Goal: Information Seeking & Learning: Learn about a topic

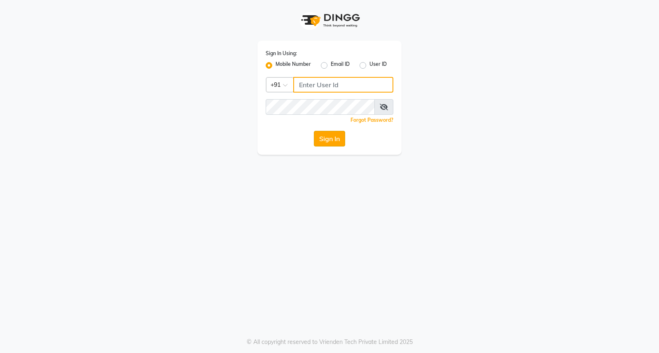
type input "9119610055"
click at [332, 140] on button "Sign In" at bounding box center [329, 139] width 31 height 16
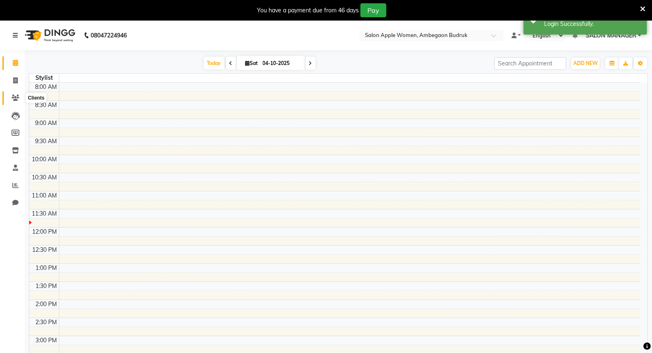
click at [16, 99] on icon at bounding box center [16, 98] width 8 height 6
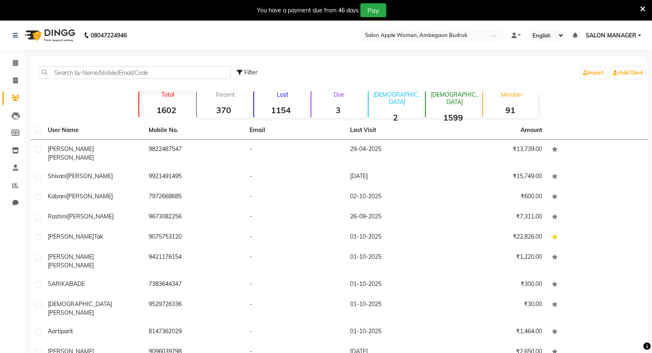
drag, startPoint x: 290, startPoint y: 87, endPoint x: 289, endPoint y: 96, distance: 9.1
click at [290, 93] on div "Filter Import Add Client Total 1602 Recent 370 Lost 1154 Due 3 [DEMOGRAPHIC_DAT…" at bounding box center [338, 224] width 617 height 336
drag, startPoint x: 289, startPoint y: 96, endPoint x: 292, endPoint y: 101, distance: 5.9
click at [289, 97] on p "Lost" at bounding box center [282, 94] width 51 height 7
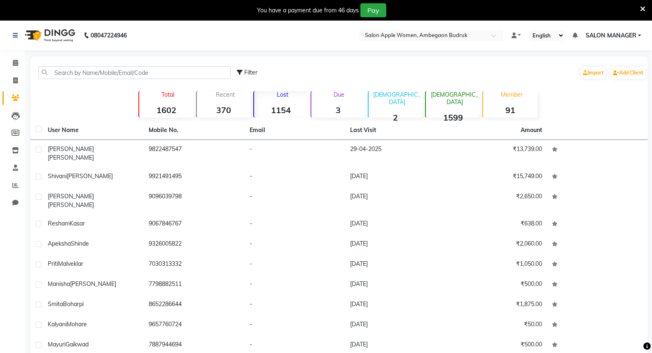
click at [292, 101] on div "Lost 1154" at bounding box center [280, 104] width 55 height 27
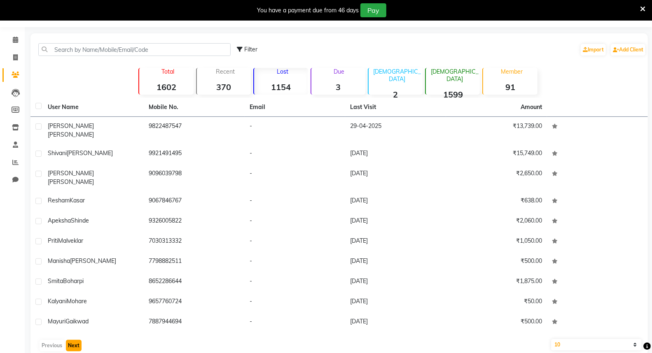
click at [78, 340] on button "Next" at bounding box center [74, 346] width 16 height 12
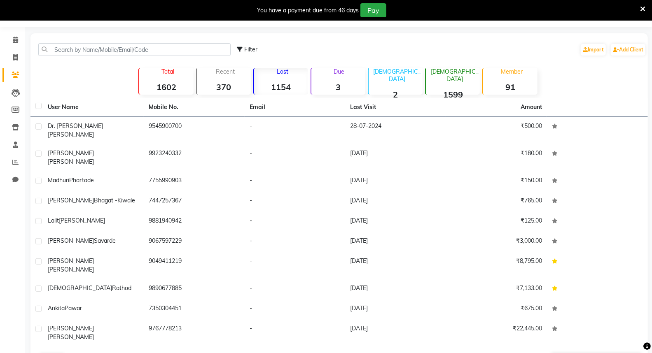
click at [78, 353] on button "Next" at bounding box center [74, 360] width 16 height 12
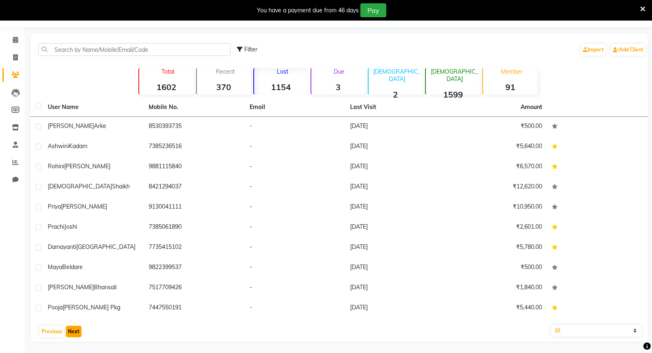
click at [78, 333] on button "Next" at bounding box center [74, 332] width 16 height 12
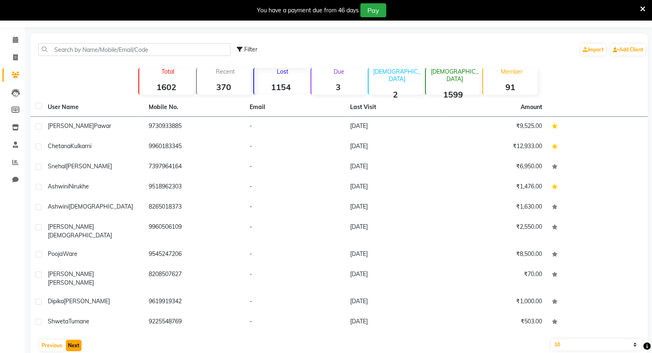
click at [78, 340] on button "Next" at bounding box center [74, 346] width 16 height 12
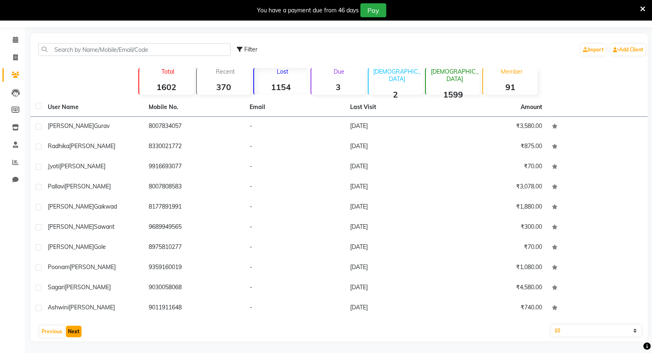
click at [78, 333] on button "Next" at bounding box center [74, 332] width 16 height 12
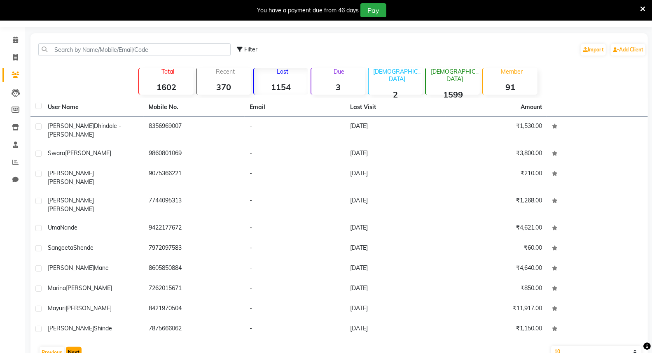
click at [78, 347] on button "Next" at bounding box center [74, 353] width 16 height 12
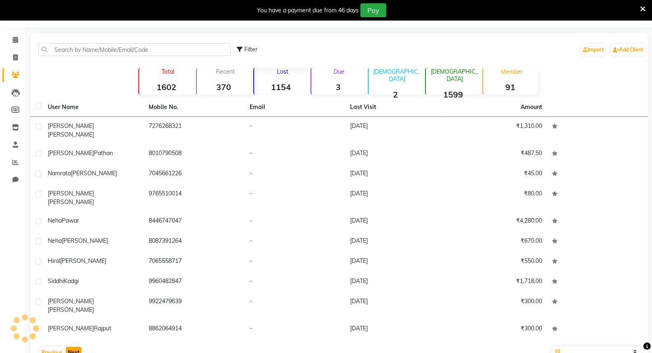
click at [78, 347] on button "Next" at bounding box center [74, 353] width 16 height 12
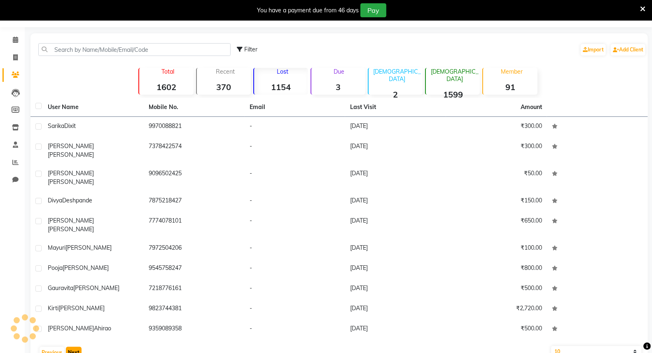
click at [78, 347] on button "Next" at bounding box center [74, 353] width 16 height 12
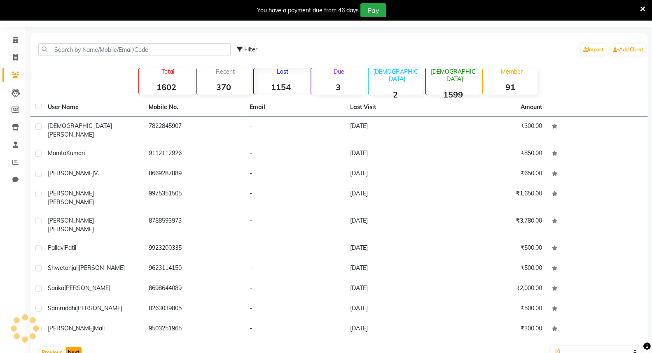
click at [78, 347] on button "Next" at bounding box center [74, 353] width 16 height 12
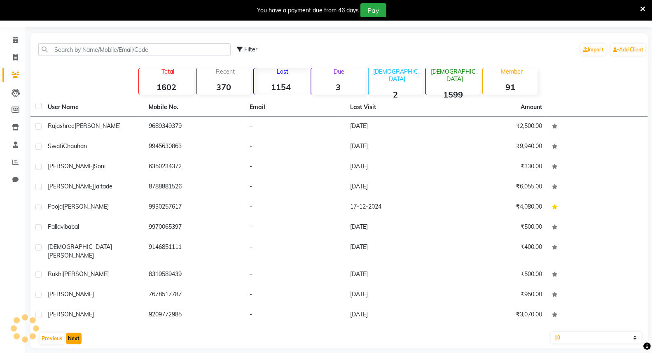
click at [78, 333] on button "Next" at bounding box center [74, 339] width 16 height 12
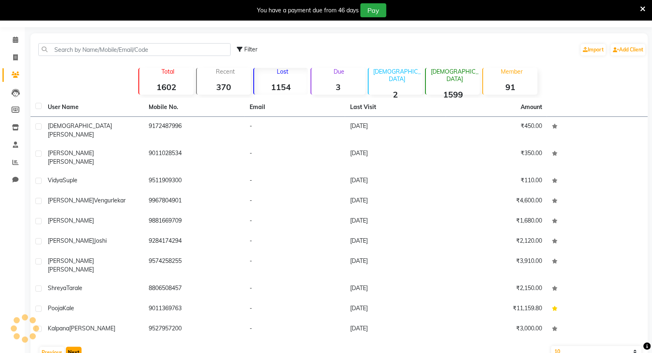
click at [78, 347] on button "Next" at bounding box center [74, 353] width 16 height 12
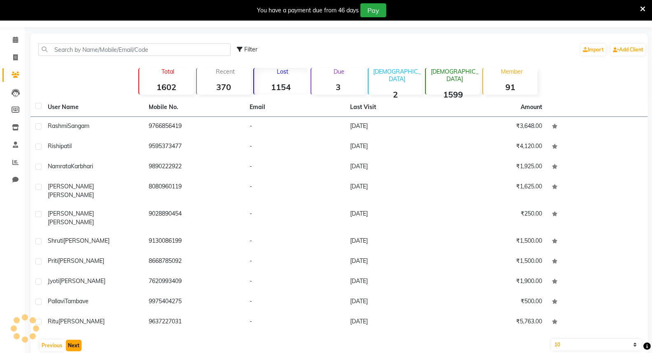
click at [78, 340] on button "Next" at bounding box center [74, 346] width 16 height 12
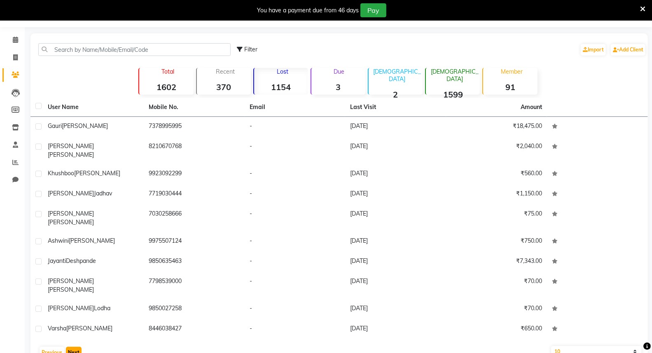
click at [78, 347] on button "Next" at bounding box center [74, 353] width 16 height 12
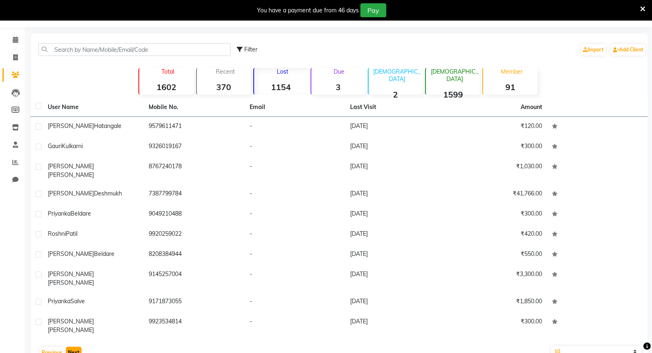
click at [78, 347] on button "Next" at bounding box center [74, 353] width 16 height 12
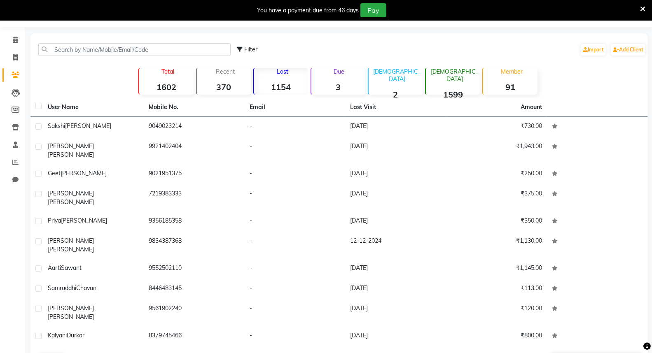
click at [78, 353] on button "Next" at bounding box center [74, 360] width 16 height 12
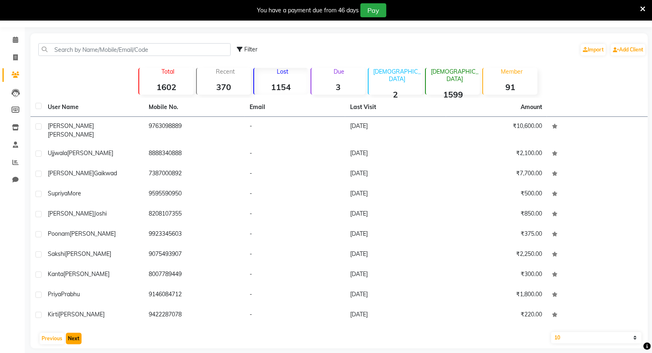
click at [78, 333] on button "Next" at bounding box center [74, 339] width 16 height 12
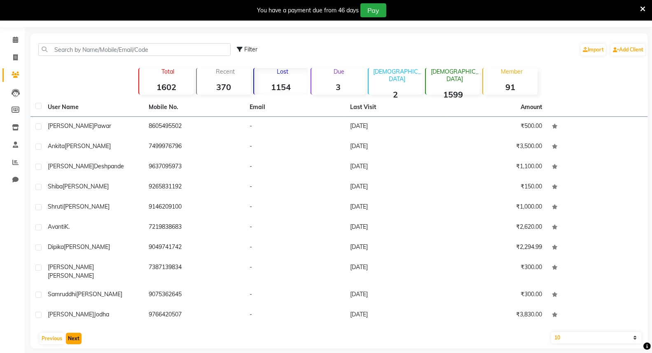
click at [78, 333] on button "Next" at bounding box center [74, 339] width 16 height 12
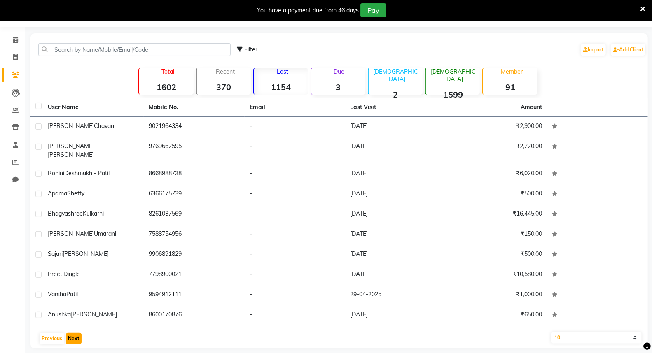
click at [78, 333] on button "Next" at bounding box center [74, 339] width 16 height 12
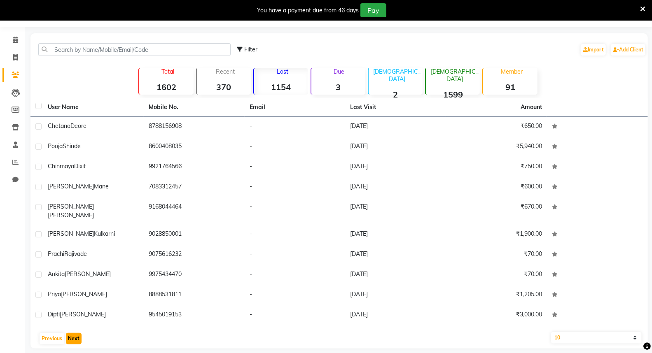
click at [78, 333] on button "Next" at bounding box center [74, 339] width 16 height 12
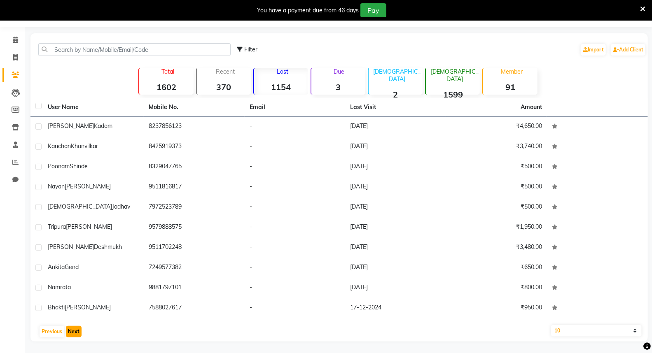
click at [78, 333] on button "Next" at bounding box center [74, 332] width 16 height 12
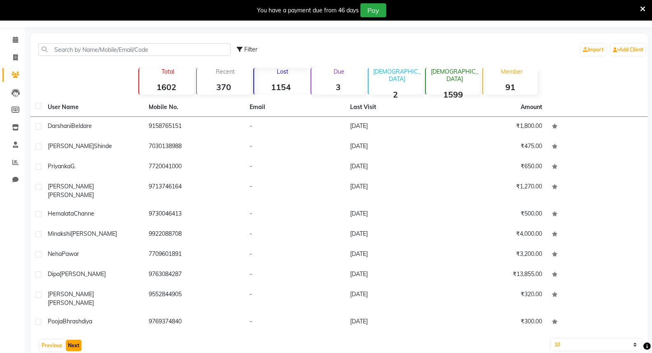
click at [78, 340] on button "Next" at bounding box center [74, 346] width 16 height 12
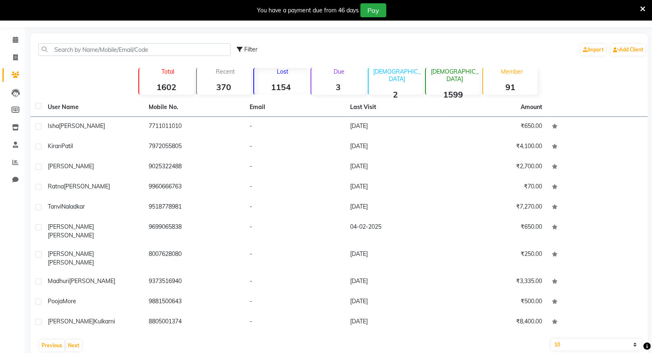
drag, startPoint x: 83, startPoint y: 335, endPoint x: 97, endPoint y: 355, distance: 24.7
click at [97, 330] on html "08047224946 Select Location × Salon Apple Women, Ambegaon Budruk Default Panel …" at bounding box center [326, 153] width 652 height 353
click at [84, 321] on div "User Name Mobile No. Email Last Visit Amount [PERSON_NAME] 7711011010 - [DATE] …" at bounding box center [338, 227] width 617 height 258
click at [70, 340] on button "Next" at bounding box center [74, 346] width 16 height 12
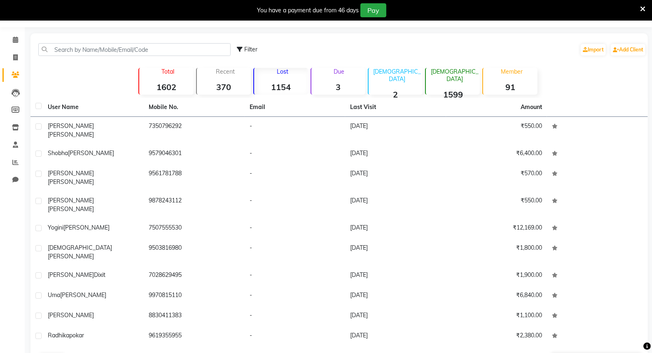
click at [72, 353] on button "Next" at bounding box center [74, 360] width 16 height 12
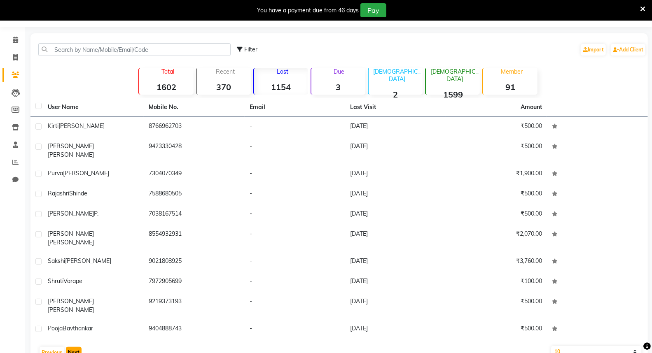
click at [72, 347] on button "Next" at bounding box center [74, 353] width 16 height 12
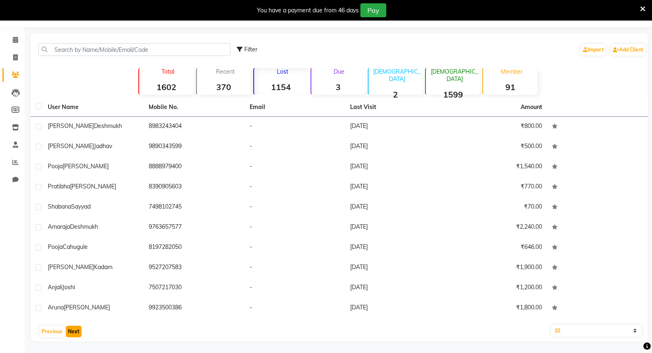
click at [72, 332] on button "Next" at bounding box center [74, 332] width 16 height 12
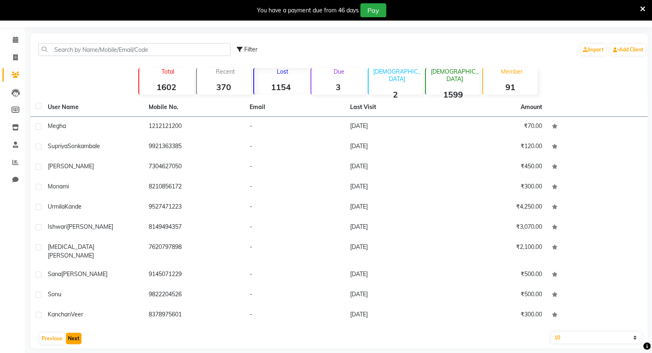
click at [75, 333] on button "Next" at bounding box center [74, 339] width 16 height 12
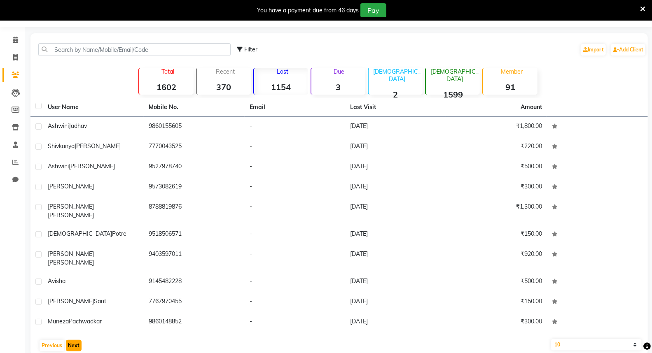
click at [70, 340] on button "Next" at bounding box center [74, 346] width 16 height 12
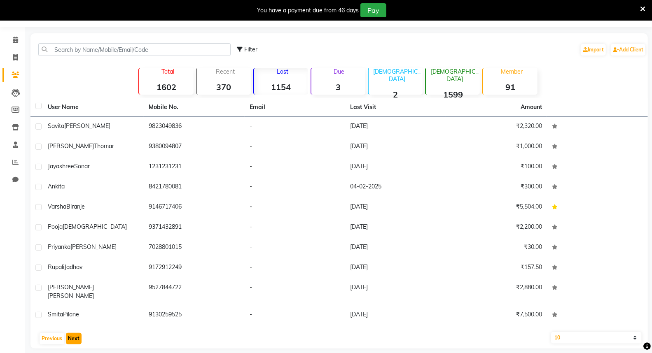
click at [77, 333] on button "Next" at bounding box center [74, 339] width 16 height 12
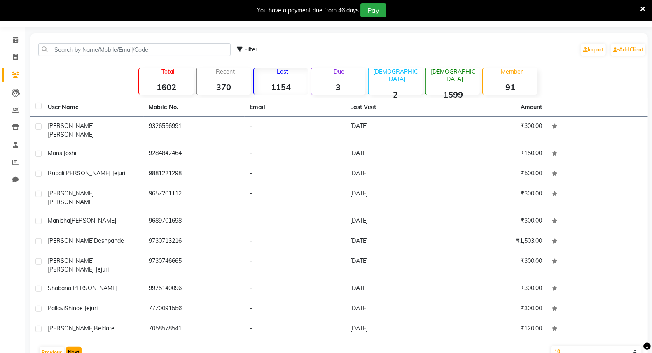
click at [79, 347] on button "Next" at bounding box center [74, 353] width 16 height 12
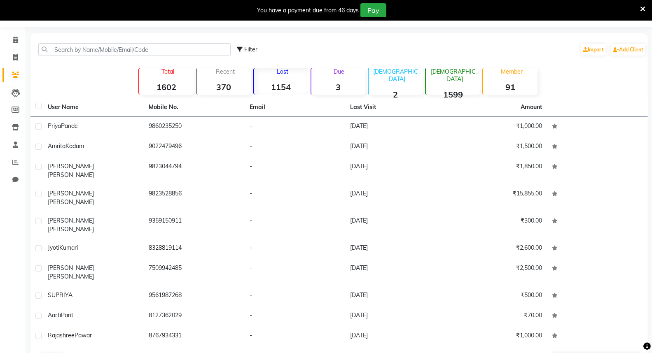
click at [79, 353] on button "Next" at bounding box center [74, 360] width 16 height 12
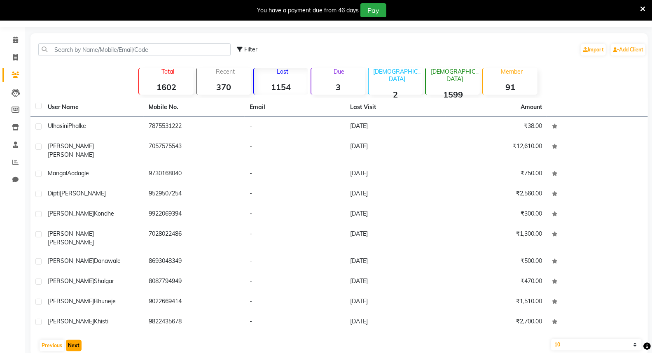
click at [79, 340] on button "Next" at bounding box center [74, 346] width 16 height 12
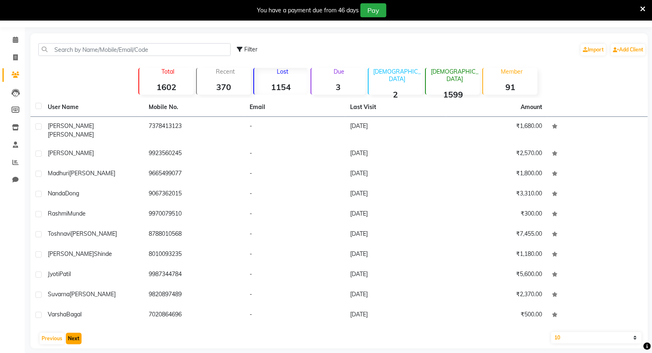
click at [79, 333] on button "Next" at bounding box center [74, 339] width 16 height 12
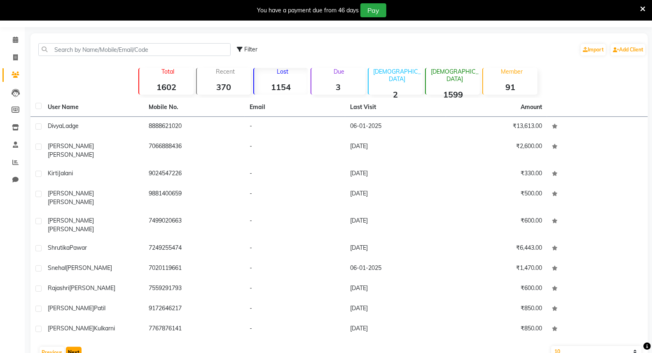
click at [70, 347] on button "Next" at bounding box center [74, 353] width 16 height 12
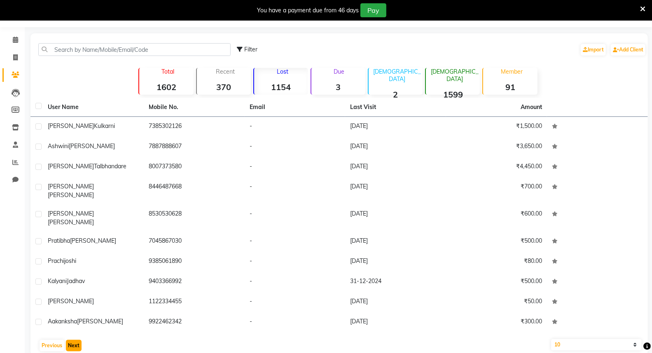
click at [70, 340] on button "Next" at bounding box center [74, 346] width 16 height 12
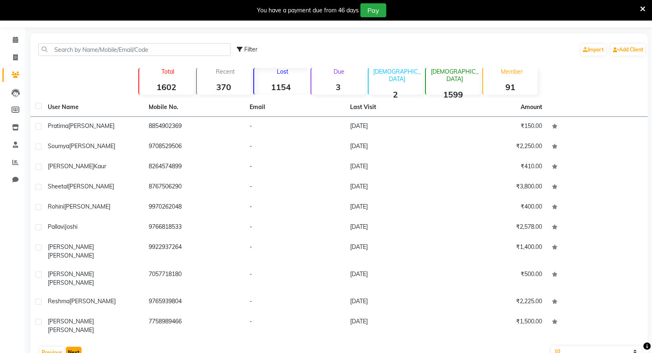
click at [70, 347] on button "Next" at bounding box center [74, 353] width 16 height 12
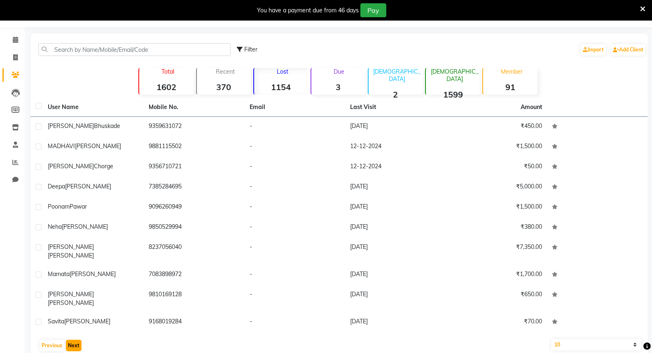
click at [75, 340] on button "Next" at bounding box center [74, 346] width 16 height 12
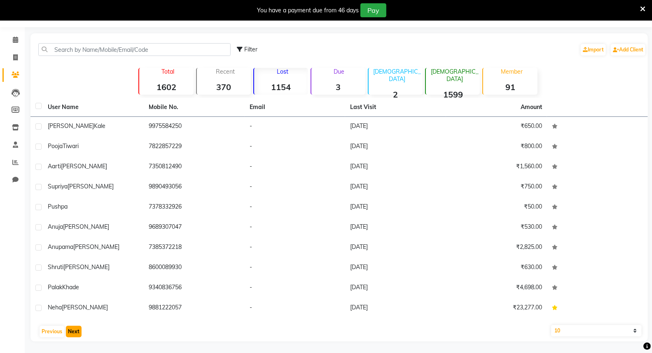
click at [74, 331] on button "Next" at bounding box center [74, 332] width 16 height 12
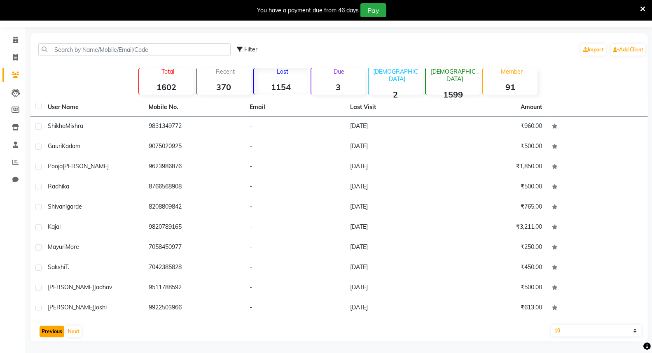
click at [62, 329] on button "Previous" at bounding box center [52, 332] width 25 height 12
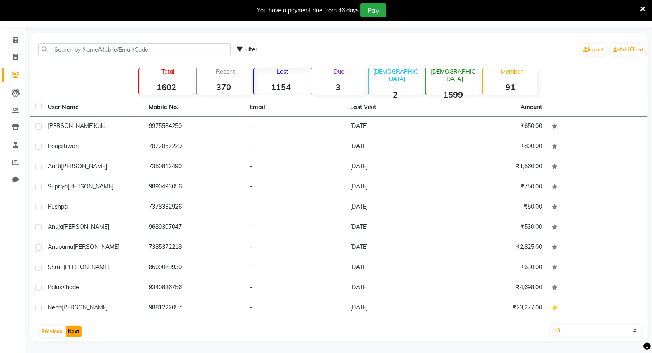
click at [73, 336] on button "Next" at bounding box center [74, 332] width 16 height 12
click at [75, 337] on button "Next" at bounding box center [74, 332] width 16 height 12
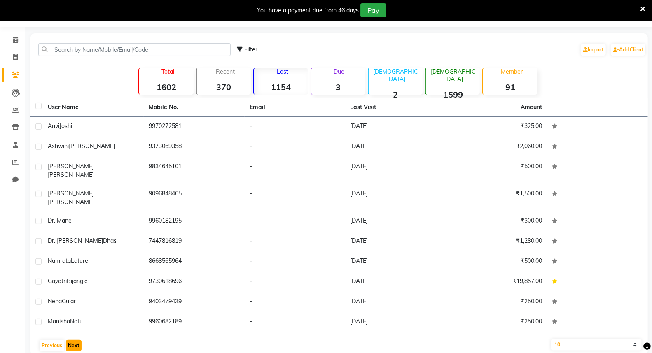
click at [78, 340] on button "Next" at bounding box center [74, 346] width 16 height 12
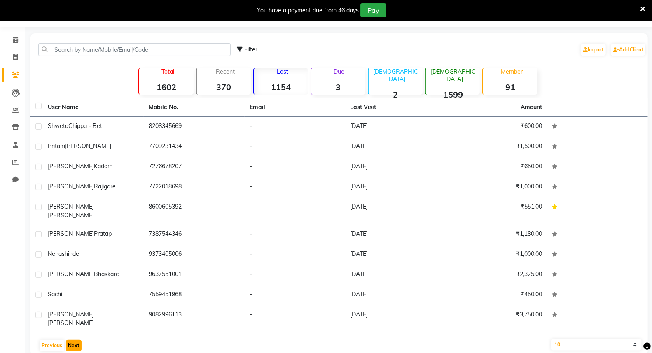
click at [78, 340] on button "Next" at bounding box center [74, 346] width 16 height 12
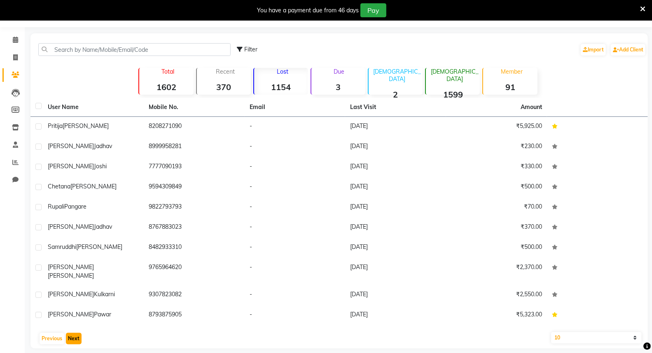
click at [78, 333] on button "Next" at bounding box center [74, 339] width 16 height 12
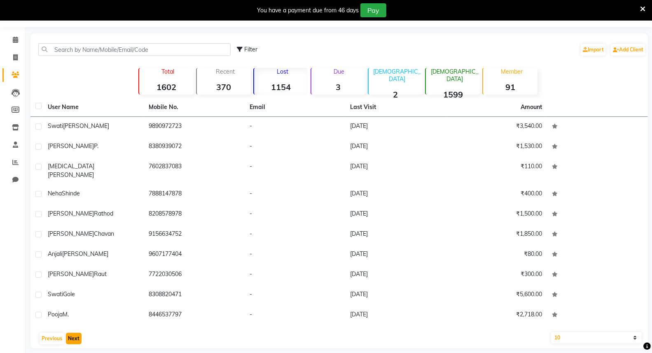
click at [78, 333] on button "Next" at bounding box center [74, 339] width 16 height 12
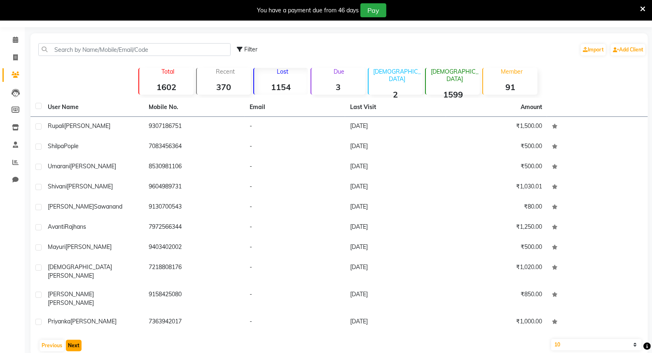
click at [70, 340] on button "Next" at bounding box center [74, 346] width 16 height 12
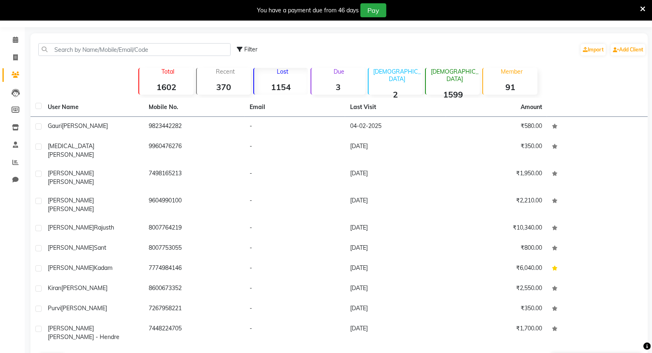
click at [71, 353] on button "Next" at bounding box center [74, 360] width 16 height 12
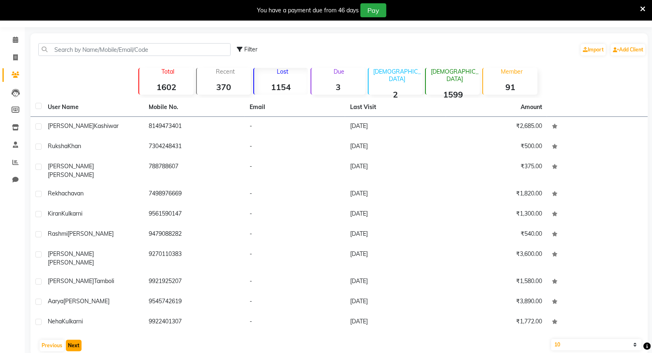
click at [77, 340] on button "Next" at bounding box center [74, 346] width 16 height 12
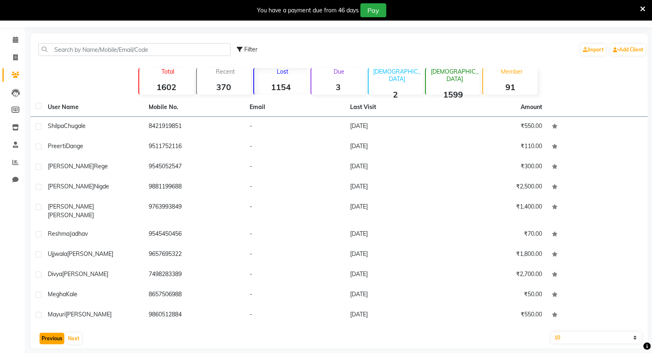
click at [52, 333] on button "Previous" at bounding box center [52, 339] width 25 height 12
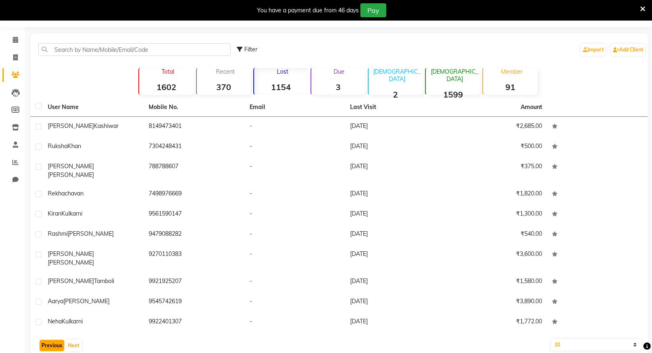
click at [52, 340] on button "Previous" at bounding box center [52, 346] width 25 height 12
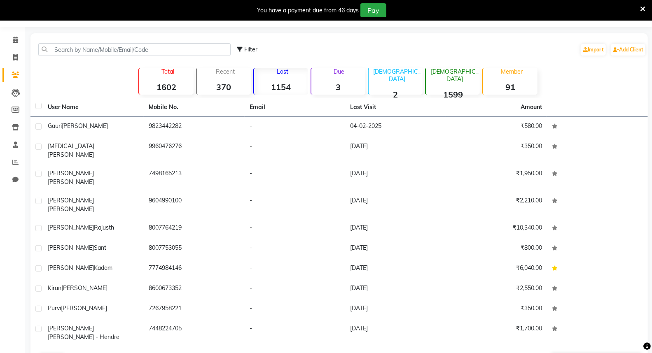
click at [70, 353] on button "Next" at bounding box center [74, 360] width 16 height 12
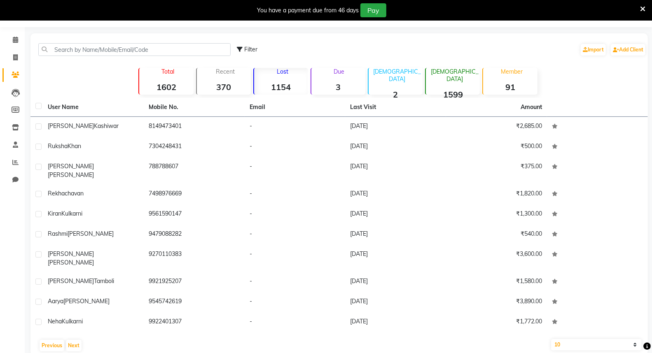
click at [154, 82] on strong "1602" at bounding box center [166, 87] width 54 height 10
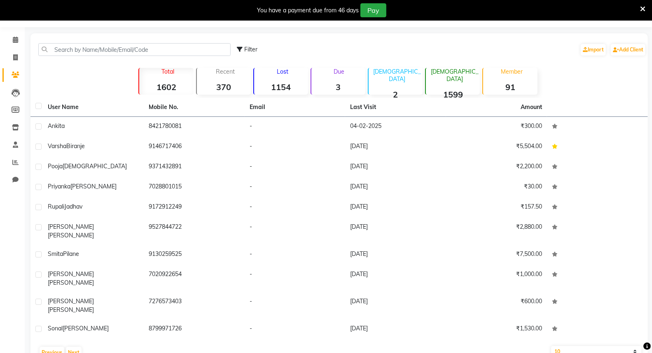
click at [287, 76] on div "Lost 1154" at bounding box center [280, 81] width 55 height 27
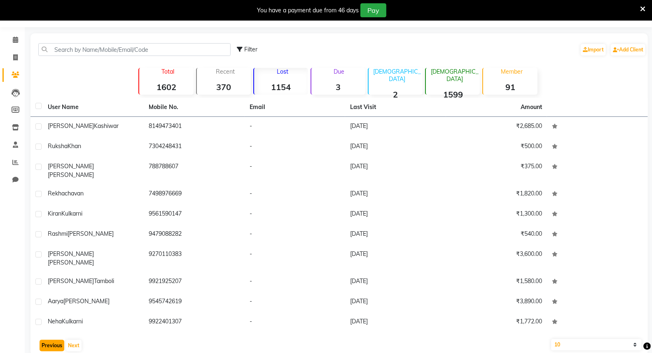
click at [51, 340] on button "Previous" at bounding box center [52, 346] width 25 height 12
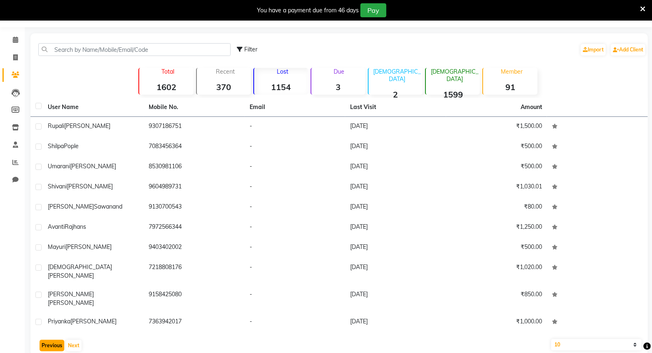
click at [51, 340] on button "Previous" at bounding box center [52, 346] width 25 height 12
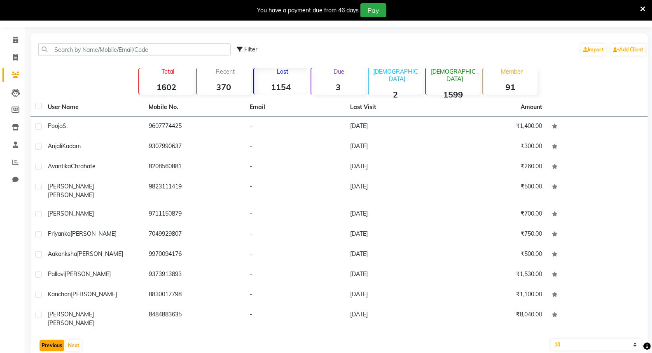
click at [51, 340] on button "Previous" at bounding box center [52, 346] width 25 height 12
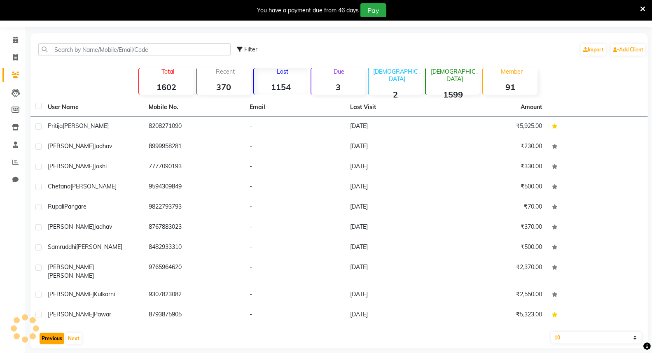
click at [51, 333] on button "Previous" at bounding box center [52, 339] width 25 height 12
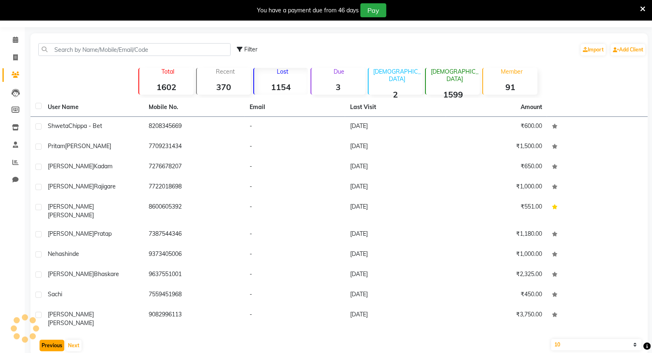
click at [51, 340] on button "Previous" at bounding box center [52, 346] width 25 height 12
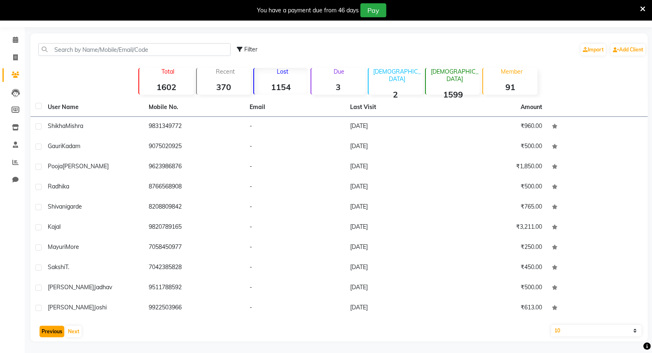
click at [51, 332] on button "Previous" at bounding box center [52, 332] width 25 height 12
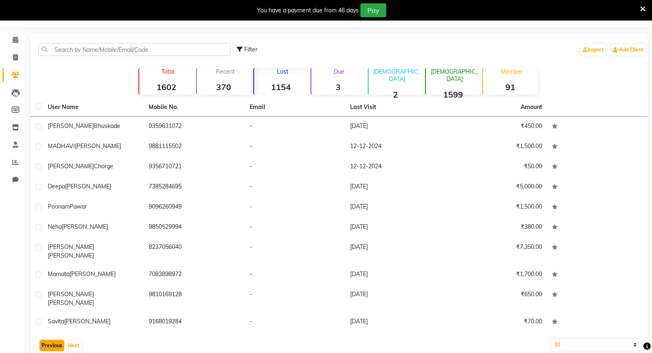
click at [51, 340] on button "Previous" at bounding box center [52, 346] width 25 height 12
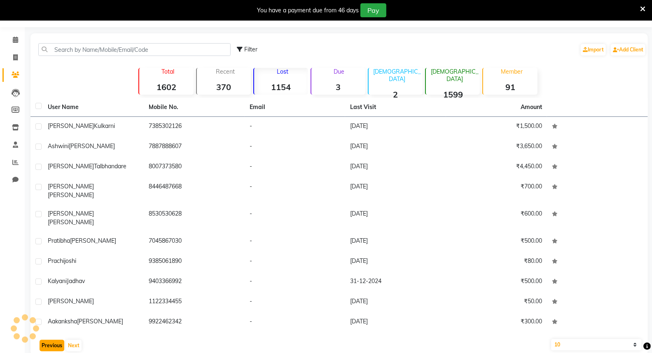
click at [51, 340] on button "Previous" at bounding box center [52, 346] width 25 height 12
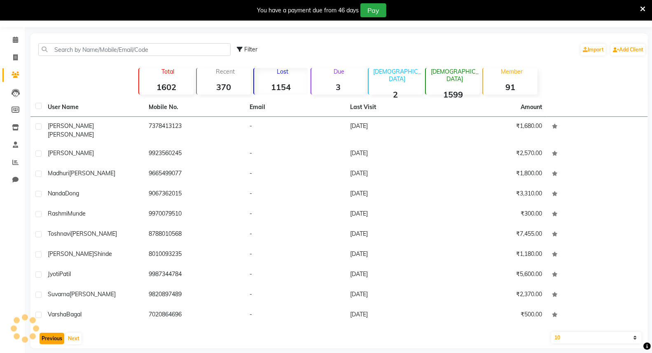
click at [51, 333] on button "Previous" at bounding box center [52, 339] width 25 height 12
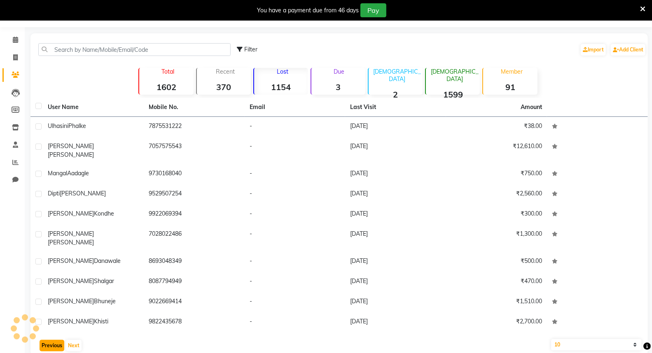
click at [51, 340] on button "Previous" at bounding box center [52, 346] width 25 height 12
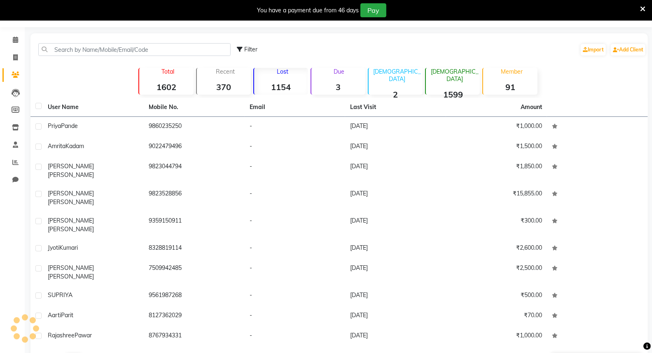
click at [51, 353] on button "Previous" at bounding box center [52, 360] width 25 height 12
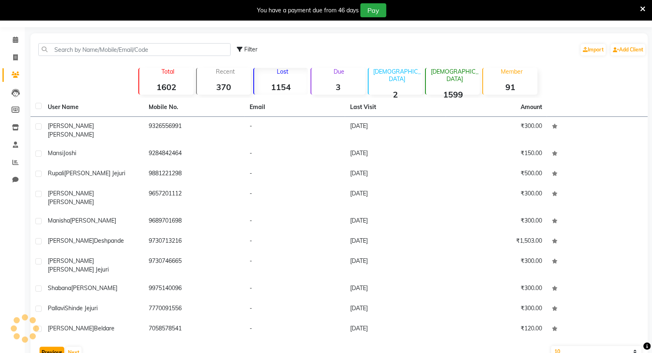
click at [51, 347] on button "Previous" at bounding box center [52, 353] width 25 height 12
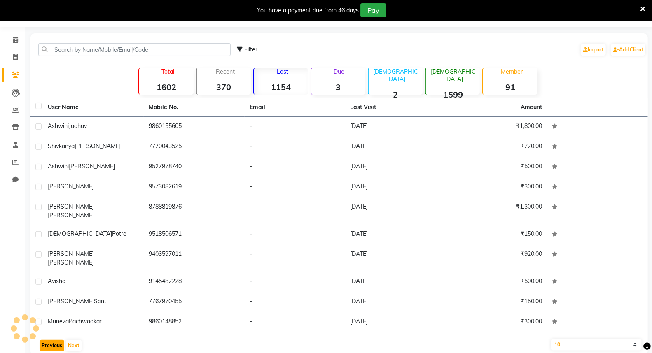
click at [51, 340] on button "Previous" at bounding box center [52, 346] width 25 height 12
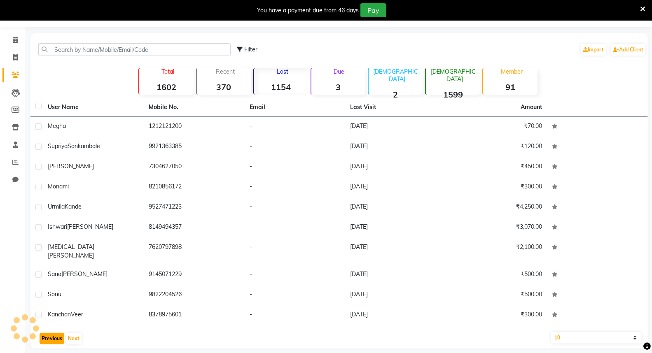
click at [51, 333] on button "Previous" at bounding box center [52, 339] width 25 height 12
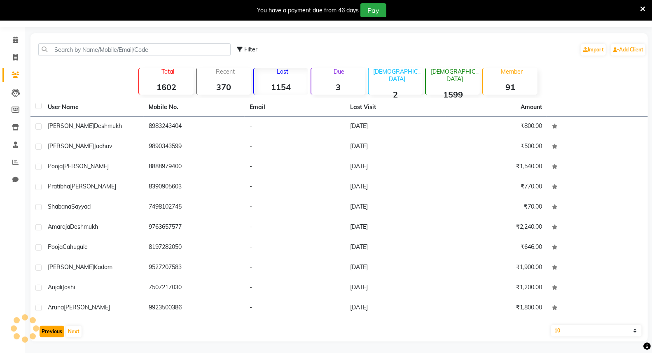
click at [52, 327] on button "Previous" at bounding box center [52, 332] width 25 height 12
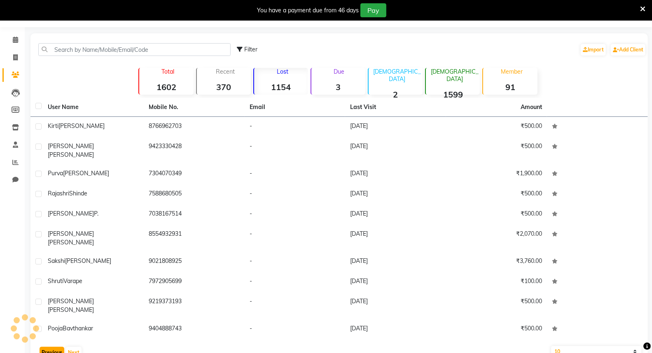
click at [52, 347] on button "Previous" at bounding box center [52, 353] width 25 height 12
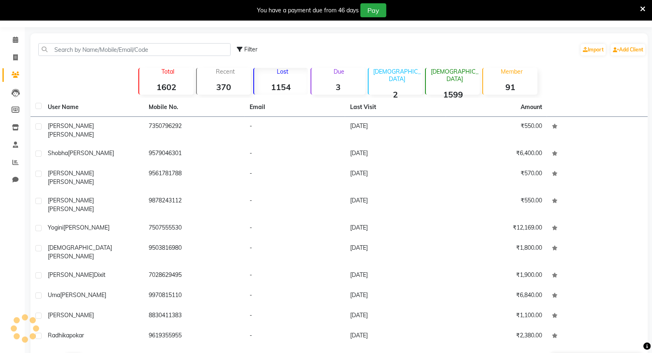
click at [55, 353] on button "Previous" at bounding box center [52, 360] width 25 height 12
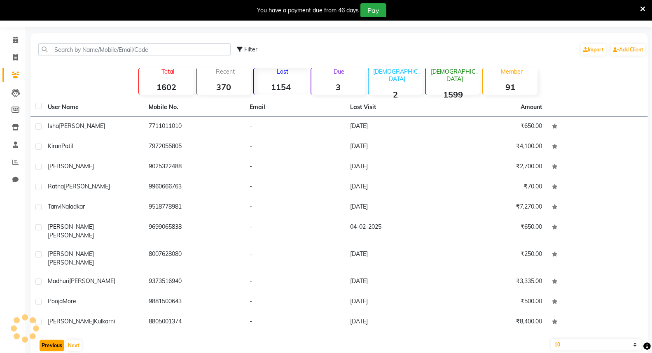
click at [55, 340] on button "Previous" at bounding box center [52, 346] width 25 height 12
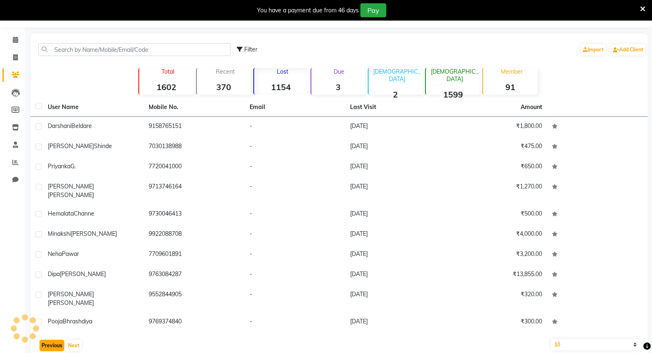
click at [57, 340] on button "Previous" at bounding box center [52, 346] width 25 height 12
click at [58, 340] on button "Previous" at bounding box center [52, 346] width 25 height 12
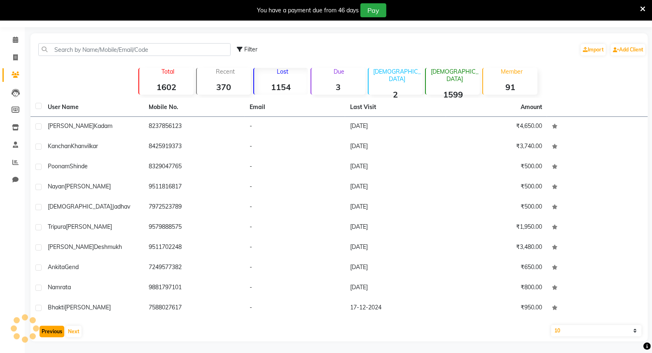
click at [62, 337] on div "Previous Next" at bounding box center [339, 331] width 611 height 13
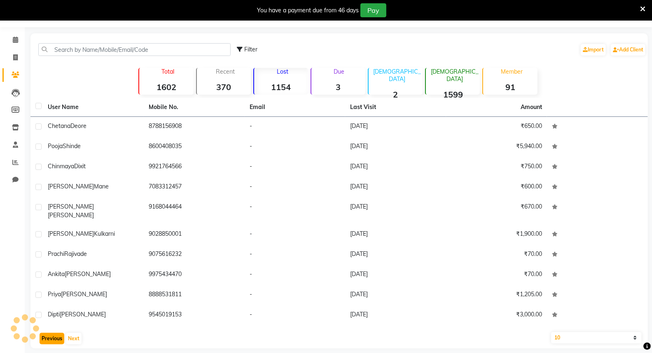
click at [62, 335] on button "Previous" at bounding box center [52, 339] width 25 height 12
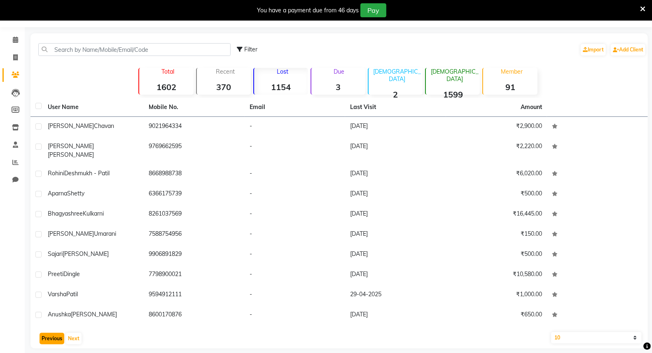
click at [61, 333] on button "Previous" at bounding box center [52, 339] width 25 height 12
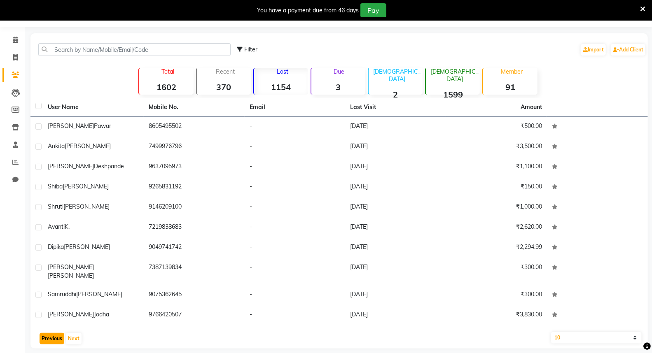
click at [61, 333] on button "Previous" at bounding box center [52, 339] width 25 height 12
click at [56, 333] on button "Previous" at bounding box center [52, 339] width 25 height 12
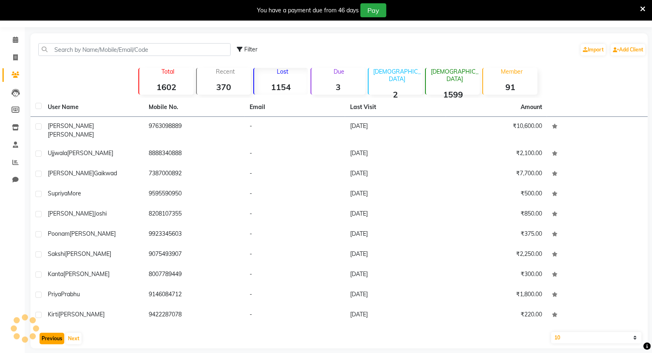
click at [54, 333] on button "Previous" at bounding box center [52, 339] width 25 height 12
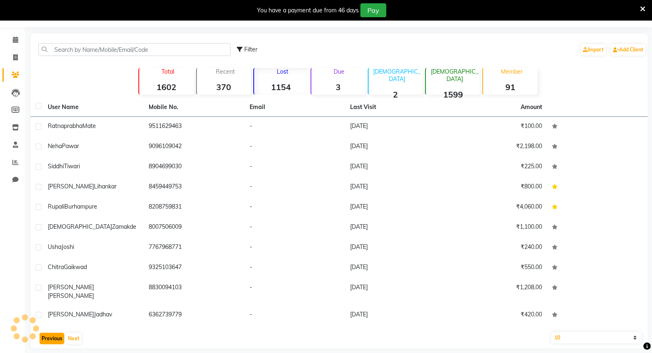
click at [51, 333] on button "Previous" at bounding box center [52, 339] width 25 height 12
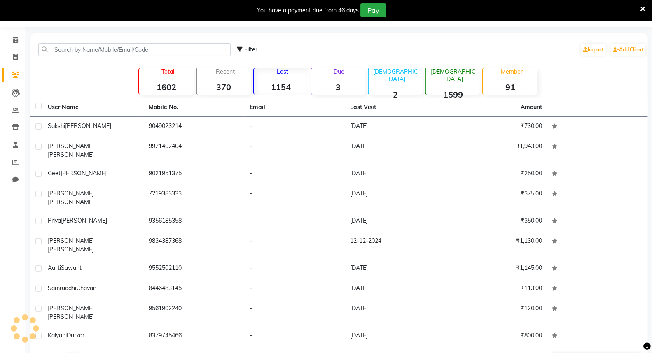
click at [50, 353] on button "Previous" at bounding box center [52, 360] width 25 height 12
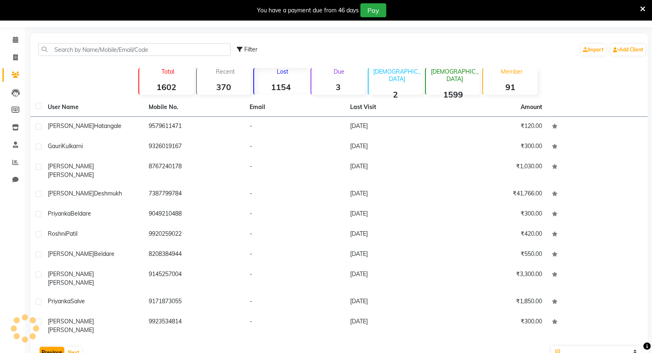
click at [50, 347] on button "Previous" at bounding box center [52, 353] width 25 height 12
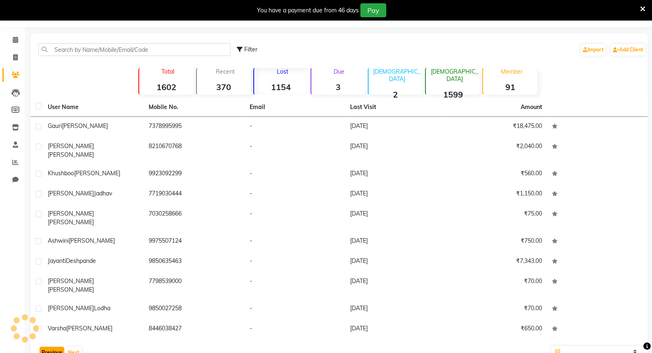
click at [50, 347] on button "Previous" at bounding box center [52, 353] width 25 height 12
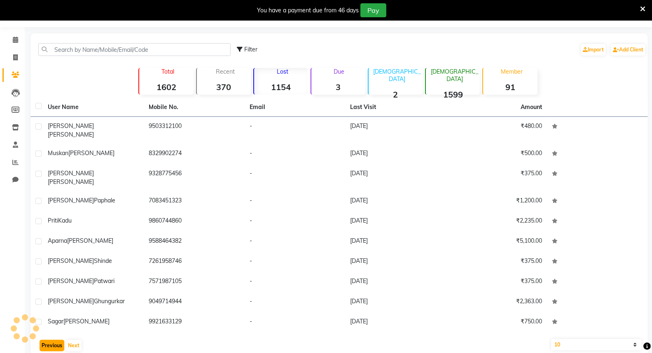
click at [50, 340] on button "Previous" at bounding box center [52, 346] width 25 height 12
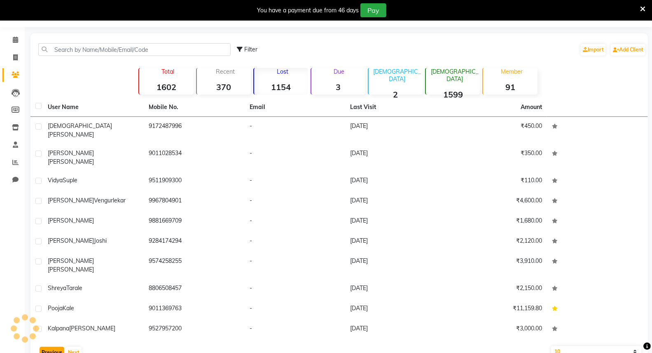
click at [50, 347] on button "Previous" at bounding box center [52, 353] width 25 height 12
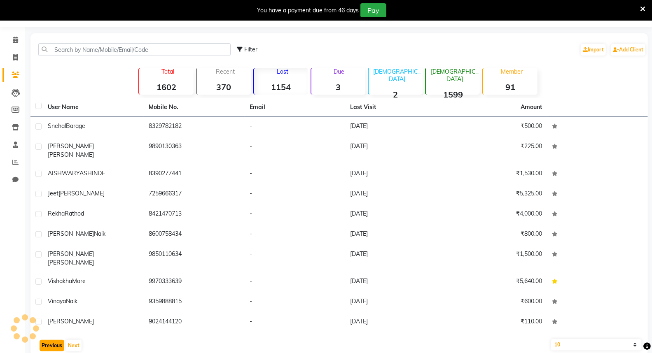
click at [50, 340] on button "Previous" at bounding box center [52, 346] width 25 height 12
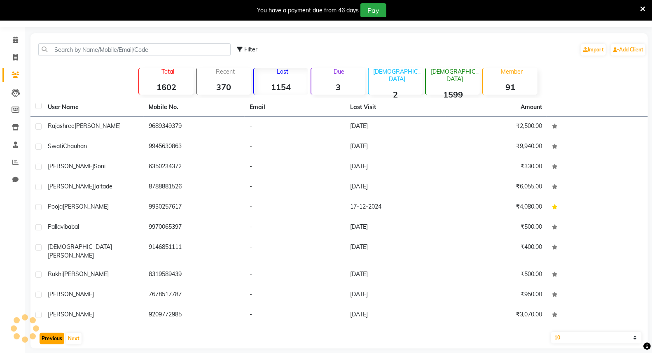
click at [50, 333] on button "Previous" at bounding box center [52, 339] width 25 height 12
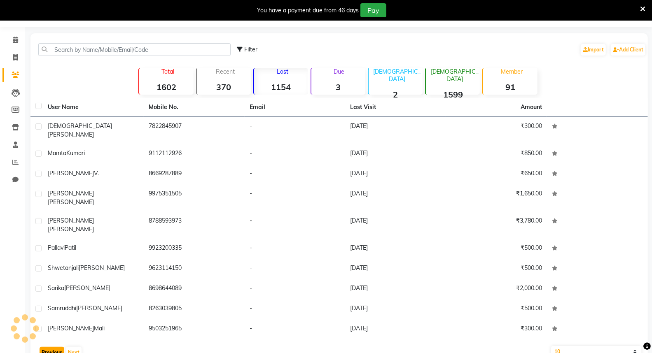
click at [50, 347] on button "Previous" at bounding box center [52, 353] width 25 height 12
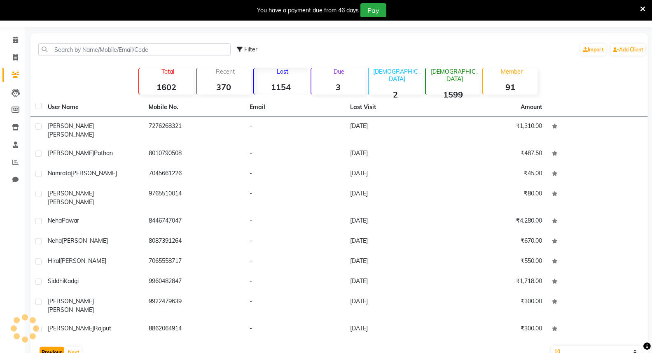
click at [50, 347] on button "Previous" at bounding box center [52, 353] width 25 height 12
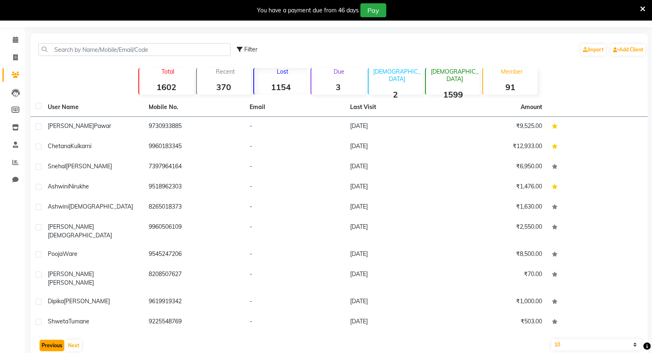
click at [50, 340] on button "Previous" at bounding box center [52, 346] width 25 height 12
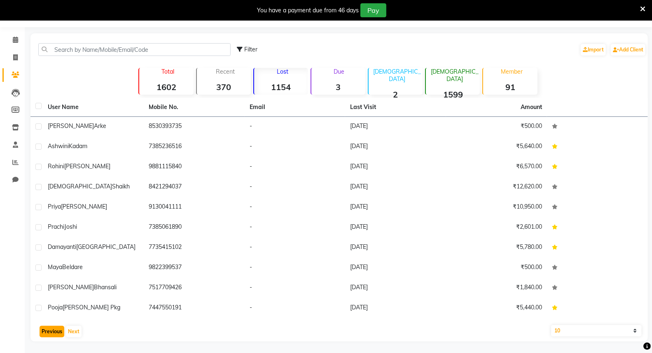
click at [50, 331] on button "Previous" at bounding box center [52, 332] width 25 height 12
click at [50, 330] on button "Previous" at bounding box center [52, 332] width 25 height 12
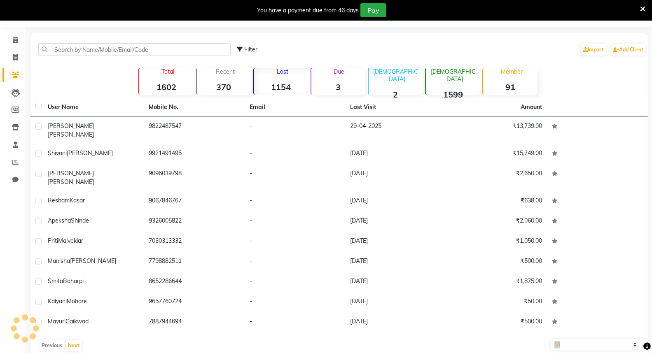
click at [50, 339] on div "Previous Next" at bounding box center [339, 345] width 611 height 13
click at [72, 340] on button "Next" at bounding box center [74, 346] width 16 height 12
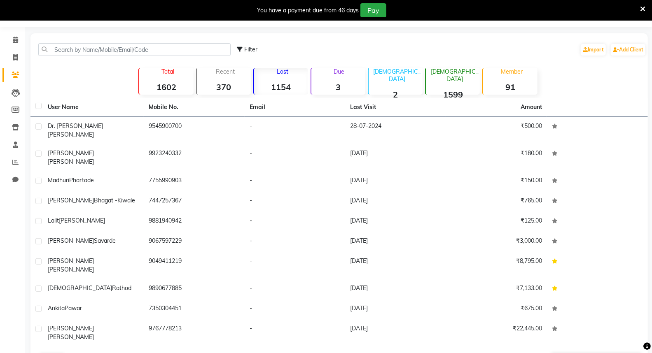
click at [74, 353] on button "Next" at bounding box center [74, 360] width 16 height 12
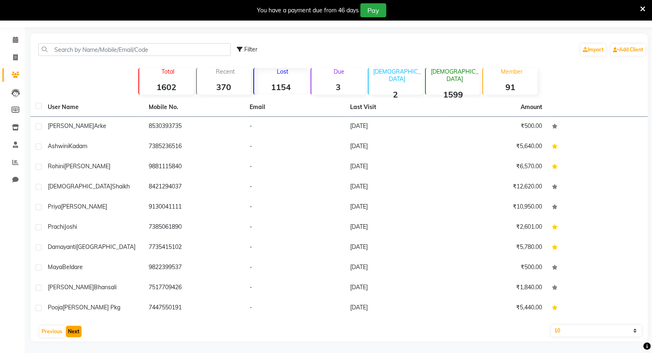
click at [79, 329] on button "Next" at bounding box center [74, 332] width 16 height 12
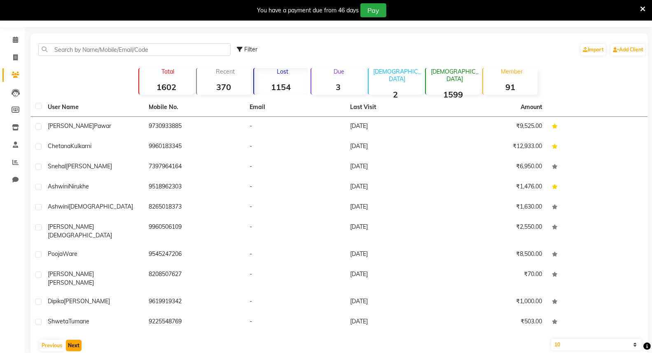
click at [70, 340] on button "Next" at bounding box center [74, 346] width 16 height 12
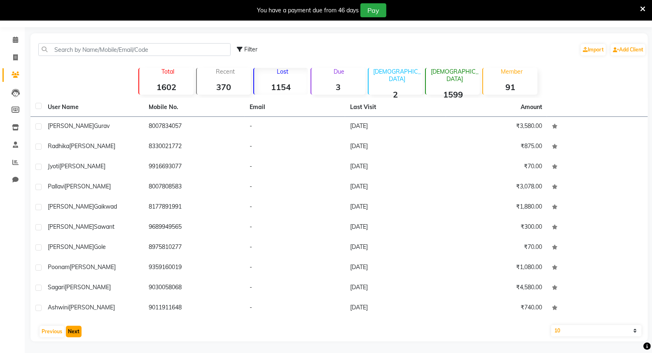
click at [75, 330] on button "Next" at bounding box center [74, 332] width 16 height 12
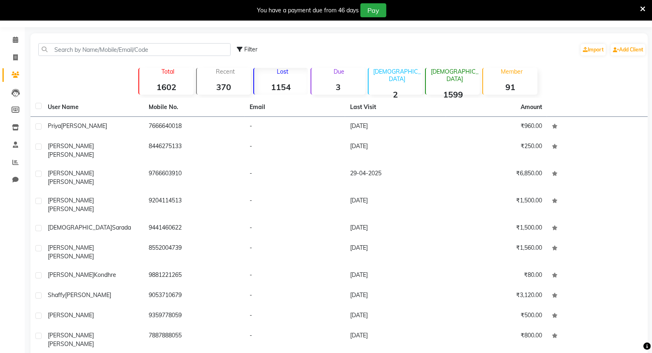
click at [302, 77] on div "Lost 1154" at bounding box center [280, 81] width 55 height 27
click at [182, 48] on input "text" at bounding box center [134, 49] width 192 height 13
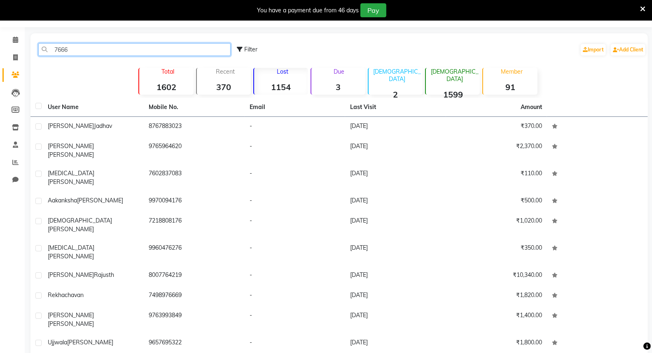
scroll to position [21, 0]
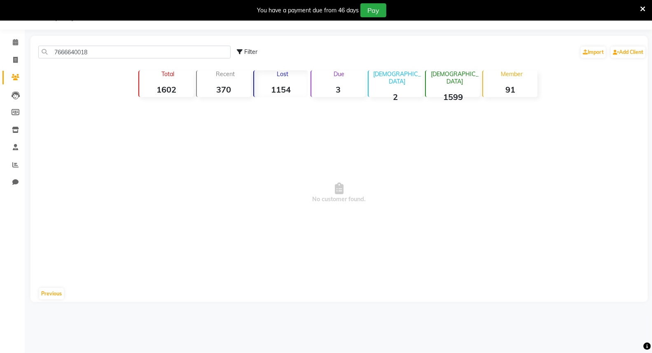
drag, startPoint x: 170, startPoint y: 35, endPoint x: 165, endPoint y: 36, distance: 5.4
click at [169, 36] on div "7666640018 Filter Import Add Client Total 1602 Recent 370 Lost 1154 Due 3 [DEMO…" at bounding box center [338, 169] width 617 height 266
drag, startPoint x: 142, startPoint y: 21, endPoint x: 84, endPoint y: 46, distance: 62.9
click at [99, 42] on app-home "08047224946 Select Location × Salon Apple Women, Ambegaon Budruk Default Panel …" at bounding box center [326, 157] width 652 height 315
drag, startPoint x: 81, startPoint y: 47, endPoint x: 85, endPoint y: 66, distance: 19.4
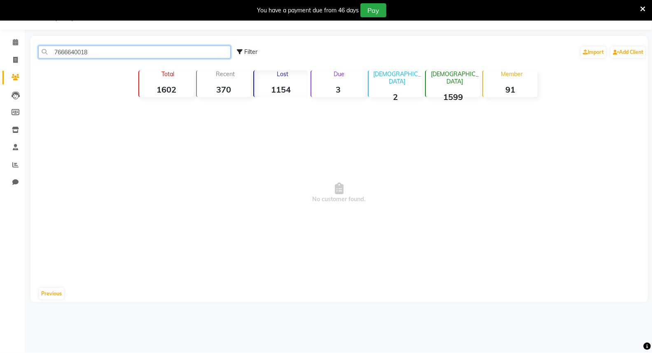
click at [85, 65] on div "7666640018 Filter Import Add Client Total 1602 Recent 370 Lost 1154 Due 3 [DEMO…" at bounding box center [338, 169] width 617 height 266
click at [284, 81] on div "Lost 1154" at bounding box center [280, 83] width 55 height 27
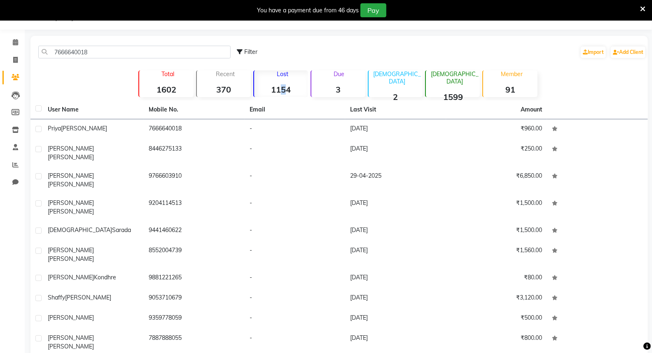
click at [281, 81] on div "Lost 1154" at bounding box center [280, 83] width 55 height 27
click at [98, 53] on input "7666640018" at bounding box center [134, 52] width 192 height 13
click at [101, 49] on input "7666640018" at bounding box center [134, 52] width 192 height 13
type input "7"
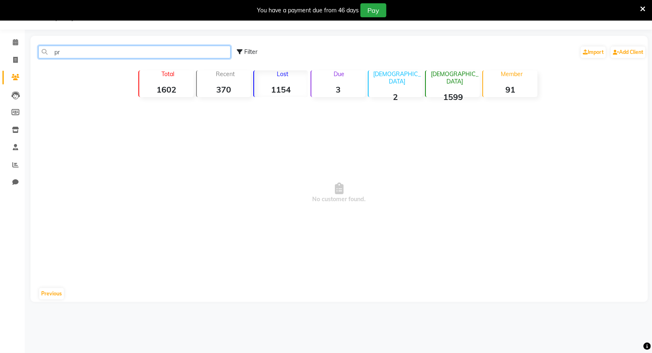
type input "p"
type input "7"
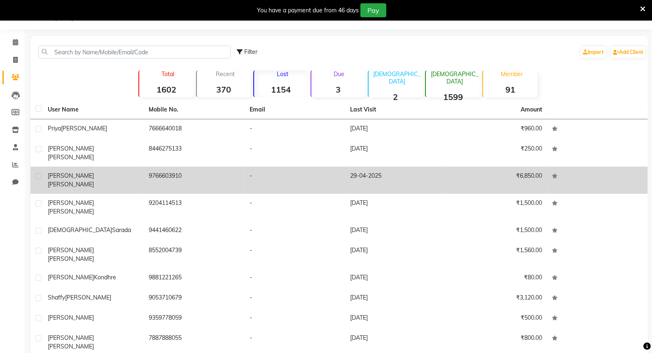
click at [145, 167] on td "9766603910" at bounding box center [194, 180] width 101 height 27
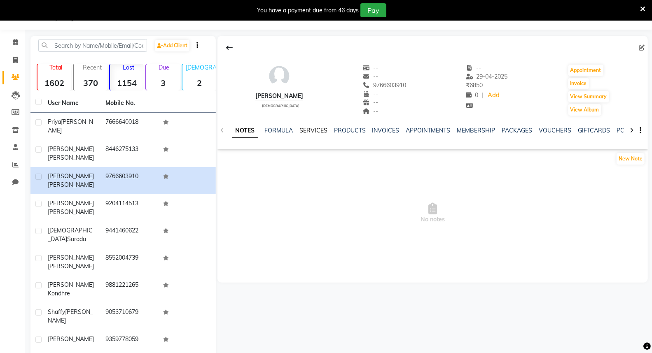
click at [314, 134] on link "SERVICES" at bounding box center [313, 130] width 28 height 7
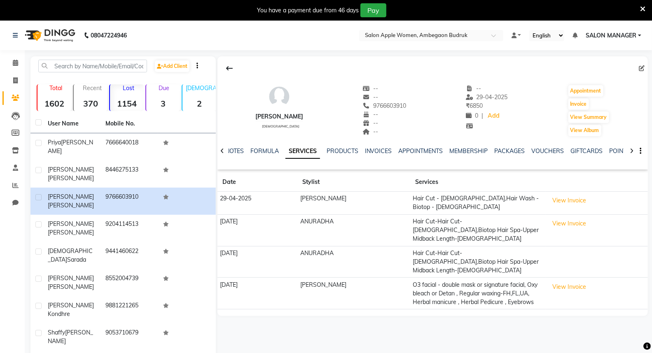
scroll to position [23, 0]
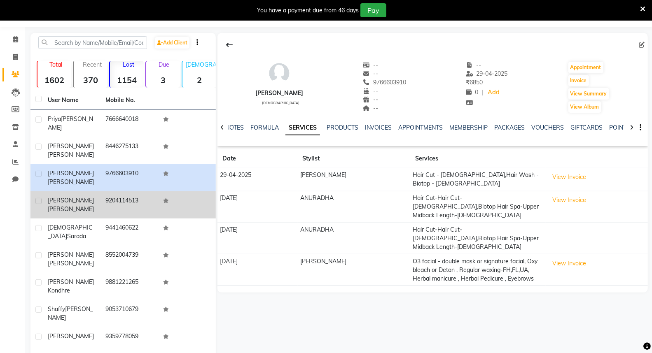
click at [147, 191] on td "9204114513" at bounding box center [129, 204] width 58 height 27
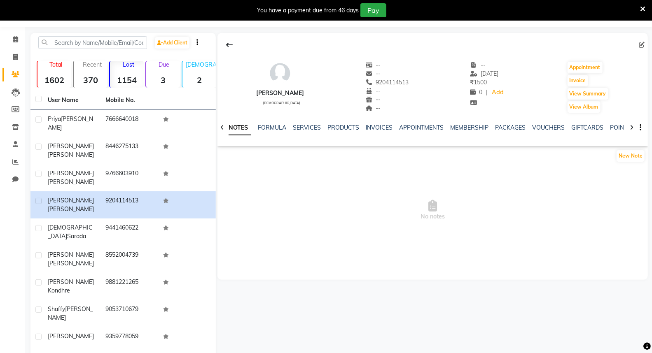
click at [308, 118] on div "NOTES FORMULA SERVICES PRODUCTS INVOICES APPOINTMENTS MEMBERSHIP PACKAGES VOUCH…" at bounding box center [432, 128] width 430 height 28
click at [303, 128] on link "SERVICES" at bounding box center [307, 127] width 28 height 7
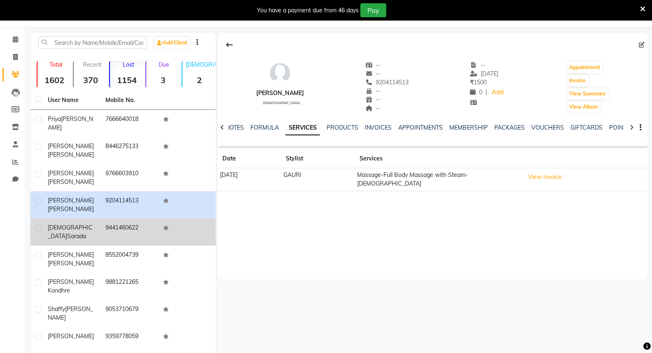
click at [146, 219] on td "9441460622" at bounding box center [129, 232] width 58 height 27
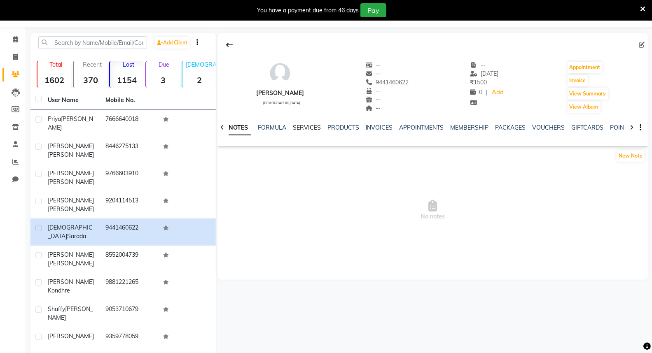
click at [305, 126] on link "SERVICES" at bounding box center [307, 127] width 28 height 7
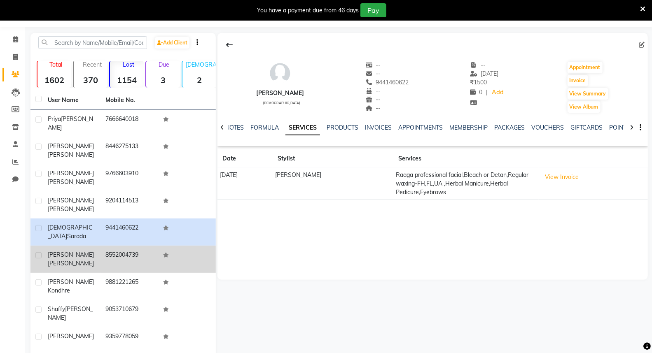
click at [127, 246] on td "8552004739" at bounding box center [129, 259] width 58 height 27
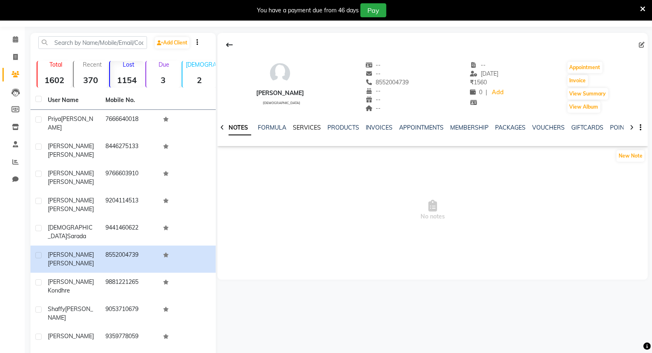
click at [306, 125] on link "SERVICES" at bounding box center [307, 127] width 28 height 7
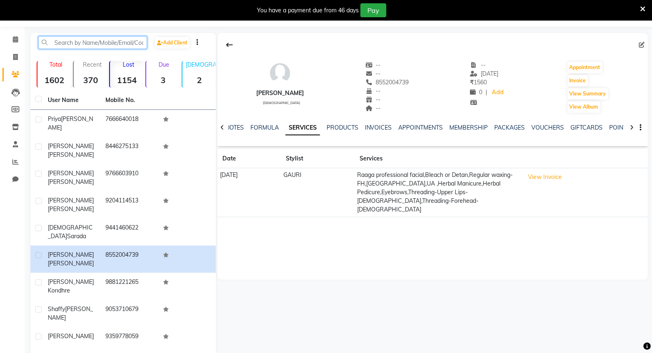
click at [63, 44] on input "text" at bounding box center [92, 42] width 109 height 13
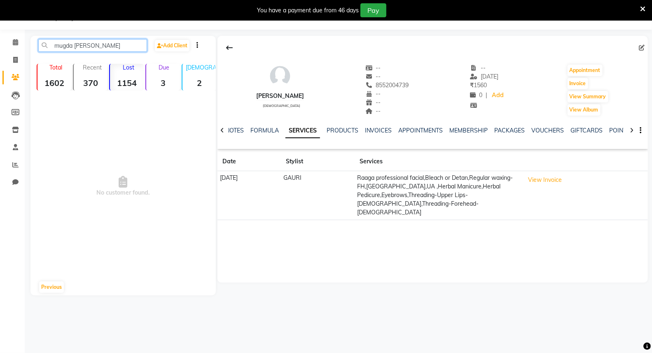
click at [110, 44] on input "mugda [PERSON_NAME]" at bounding box center [92, 45] width 109 height 13
type input "m"
click at [100, 45] on input "7798527370" at bounding box center [92, 45] width 109 height 13
click at [132, 84] on strong "1154" at bounding box center [127, 83] width 34 height 10
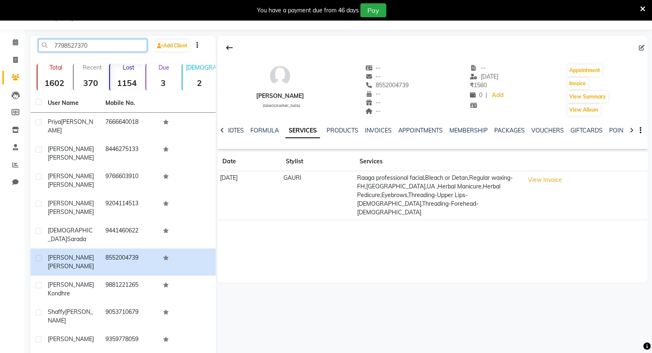
click at [104, 44] on input "7798527370" at bounding box center [92, 45] width 109 height 13
click at [94, 42] on input "7798527370" at bounding box center [92, 45] width 109 height 13
click at [96, 43] on input "7798527370" at bounding box center [92, 45] width 109 height 13
click at [134, 79] on strong "1154" at bounding box center [127, 83] width 34 height 10
click at [126, 40] on input "7798527370" at bounding box center [92, 45] width 109 height 13
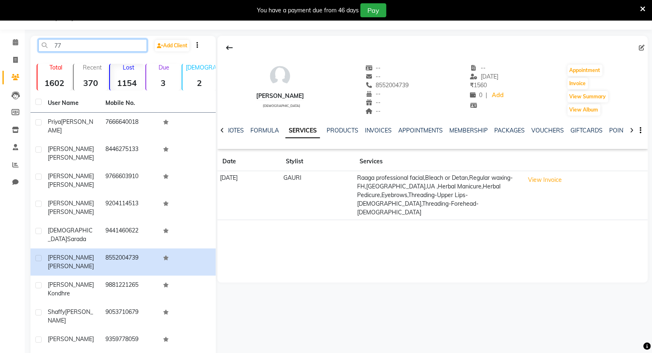
type input "7"
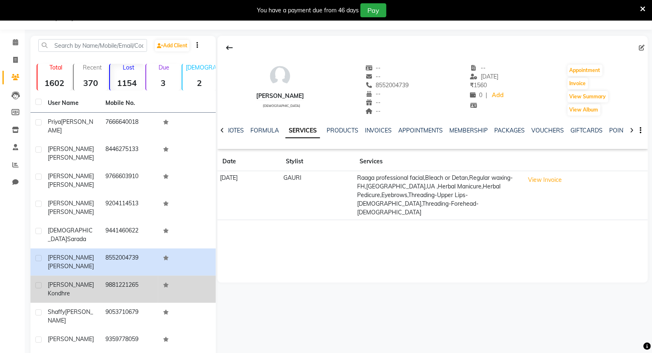
click at [70, 290] on span "Kondhre" at bounding box center [59, 293] width 22 height 7
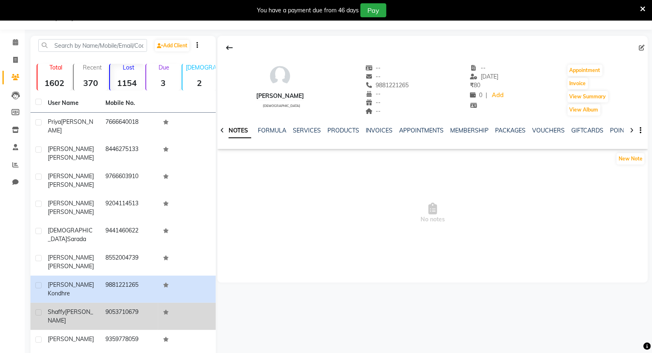
click at [72, 303] on td "Shaffy [PERSON_NAME]" at bounding box center [72, 316] width 58 height 27
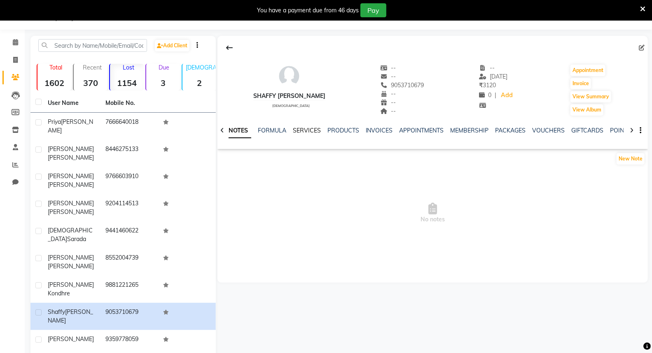
click at [301, 130] on link "SERVICES" at bounding box center [307, 130] width 28 height 7
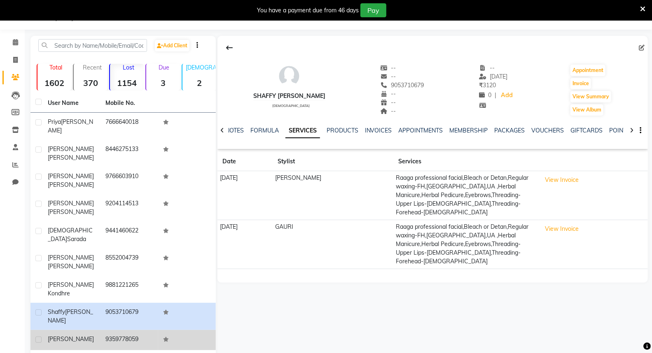
click at [87, 335] on div "[PERSON_NAME]" at bounding box center [72, 339] width 48 height 9
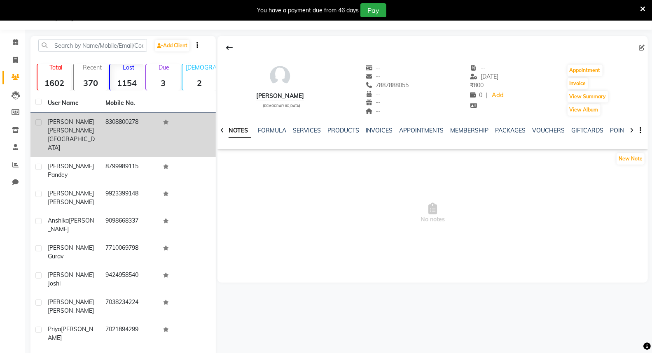
click at [124, 120] on td "8308800278" at bounding box center [129, 135] width 58 height 44
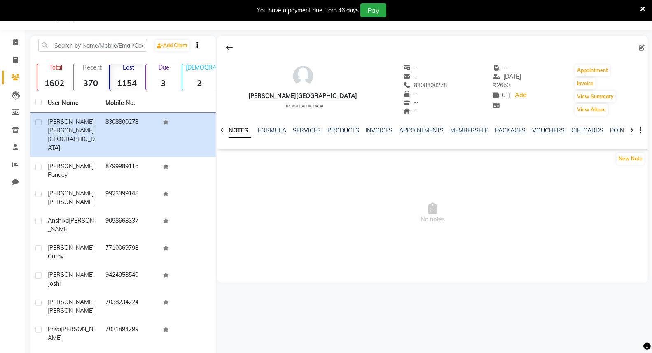
drag, startPoint x: 302, startPoint y: 124, endPoint x: 294, endPoint y: 135, distance: 14.1
click at [294, 133] on div "NOTES FORMULA SERVICES PRODUCTS INVOICES APPOINTMENTS MEMBERSHIP PACKAGES VOUCH…" at bounding box center [432, 131] width 430 height 28
drag, startPoint x: 294, startPoint y: 135, endPoint x: 303, endPoint y: 126, distance: 12.9
click at [303, 126] on div "SERVICES" at bounding box center [307, 130] width 28 height 9
click at [303, 141] on div "NOTES FORMULA SERVICES PRODUCTS INVOICES APPOINTMENTS MEMBERSHIP PACKAGES VOUCH…" at bounding box center [423, 133] width 382 height 15
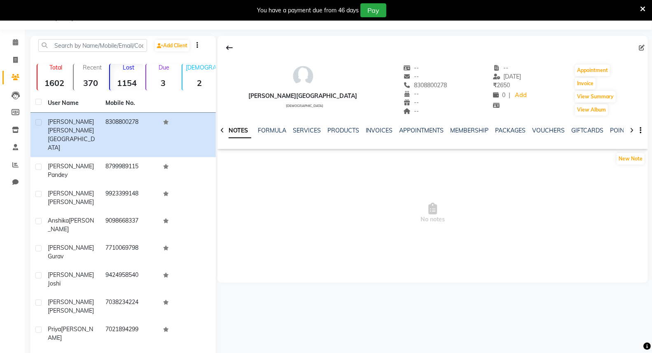
click at [303, 136] on div "NOTES FORMULA SERVICES PRODUCTS INVOICES APPOINTMENTS MEMBERSHIP PACKAGES VOUCH…" at bounding box center [423, 133] width 382 height 15
click at [303, 132] on link "SERVICES" at bounding box center [307, 130] width 28 height 7
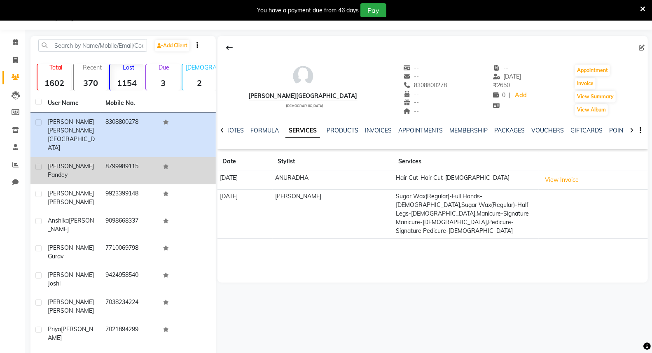
click at [122, 157] on td "8799989115" at bounding box center [129, 170] width 58 height 27
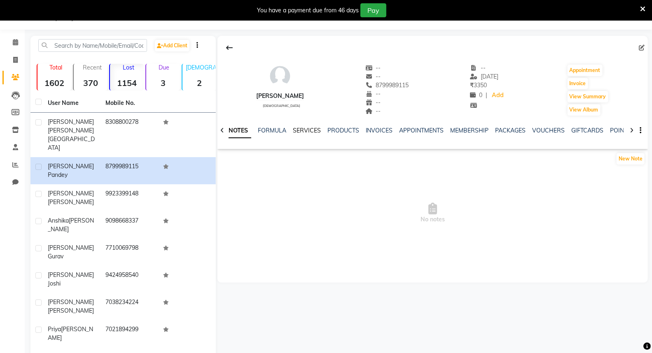
click at [308, 129] on link "SERVICES" at bounding box center [307, 130] width 28 height 7
click at [309, 132] on link "SERVICES" at bounding box center [302, 131] width 35 height 15
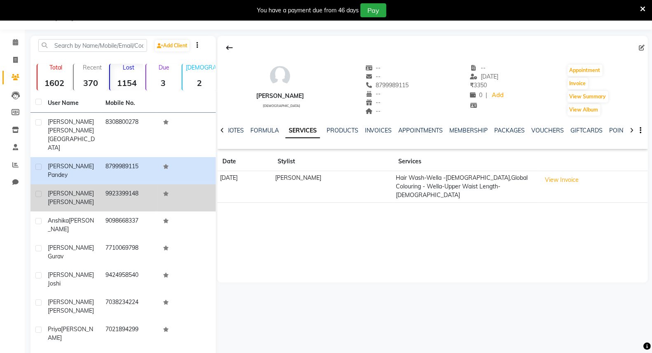
click at [124, 184] on td "9923399148" at bounding box center [129, 197] width 58 height 27
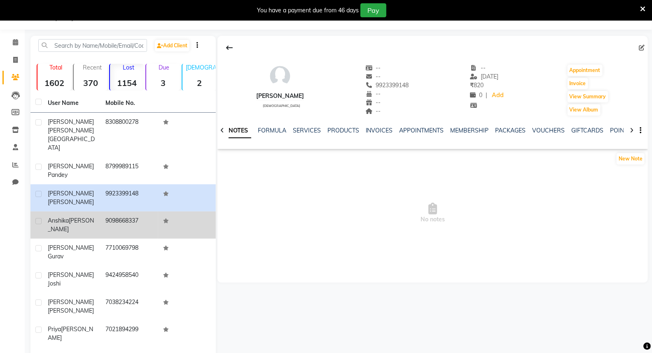
click at [114, 212] on td "9098668337" at bounding box center [129, 225] width 58 height 27
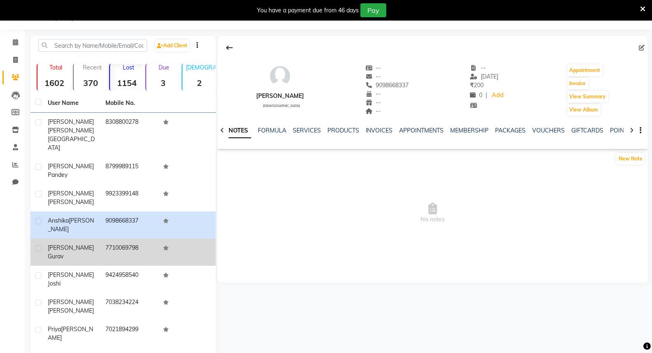
click at [103, 239] on td "7710069798" at bounding box center [129, 252] width 58 height 27
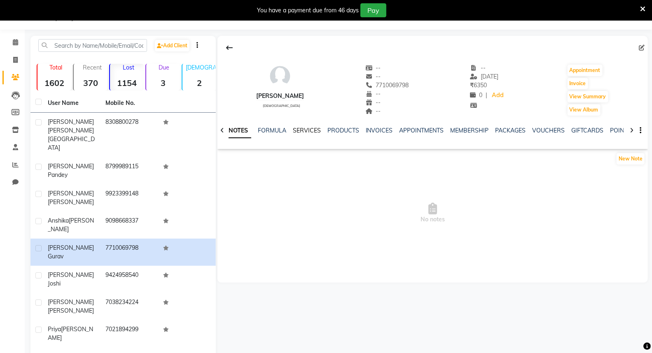
click at [309, 131] on link "SERVICES" at bounding box center [307, 130] width 28 height 7
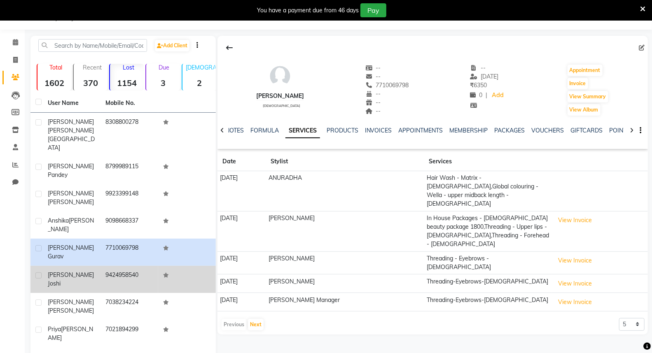
click at [119, 266] on td "9424958540" at bounding box center [129, 279] width 58 height 27
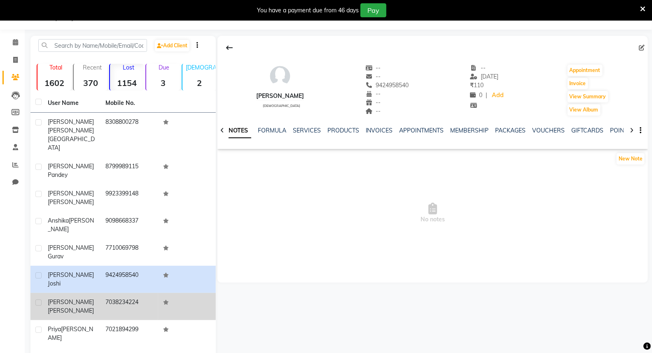
click at [89, 298] on div "[PERSON_NAME]" at bounding box center [72, 306] width 48 height 17
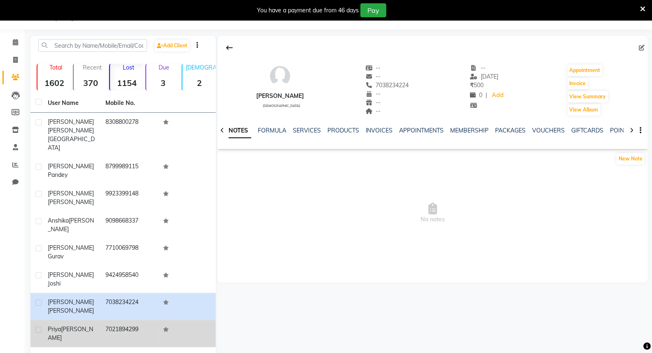
click at [77, 326] on span "[PERSON_NAME]" at bounding box center [70, 334] width 45 height 16
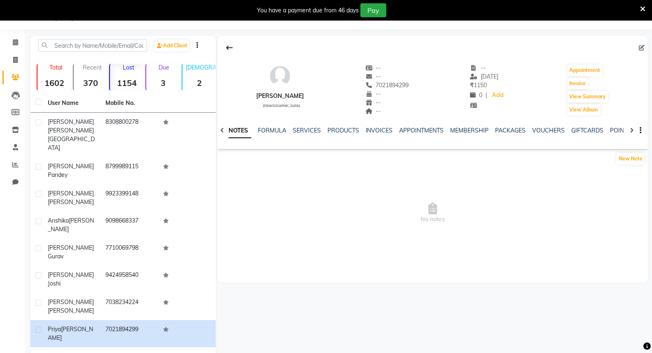
click at [316, 135] on div "SERVICES" at bounding box center [307, 130] width 28 height 9
click at [311, 130] on link "SERVICES" at bounding box center [307, 130] width 28 height 7
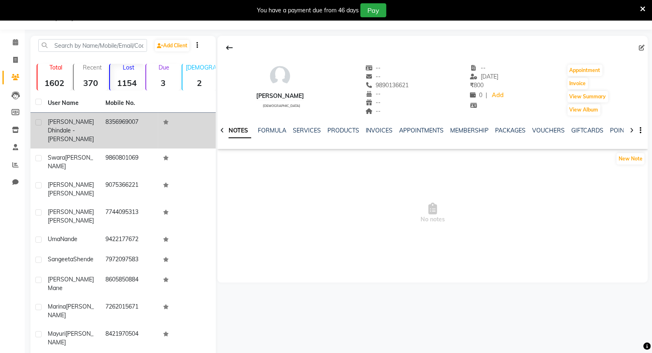
click at [110, 121] on td "8356969007" at bounding box center [129, 131] width 58 height 36
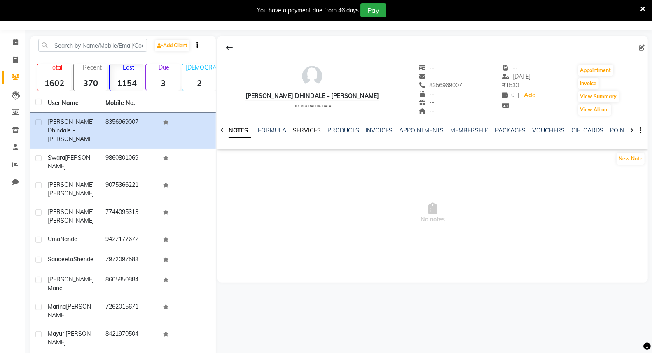
click at [310, 129] on link "SERVICES" at bounding box center [307, 130] width 28 height 7
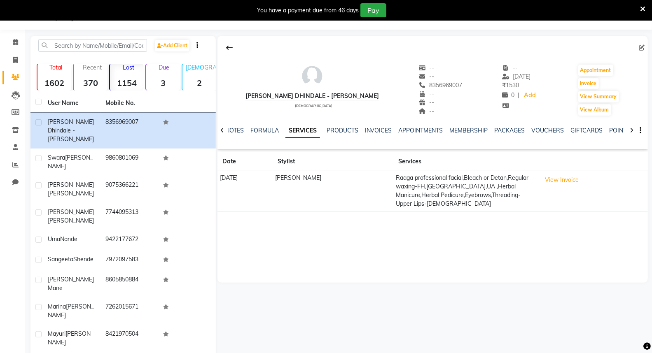
click at [310, 129] on link "SERVICES" at bounding box center [302, 131] width 35 height 15
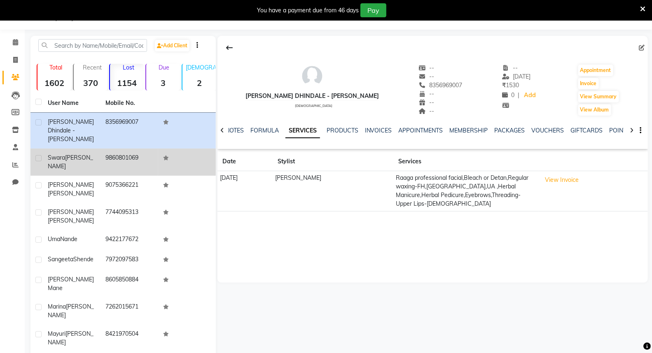
drag, startPoint x: 129, startPoint y: 151, endPoint x: 128, endPoint y: 158, distance: 6.7
click at [128, 157] on td "9860801069" at bounding box center [129, 162] width 58 height 27
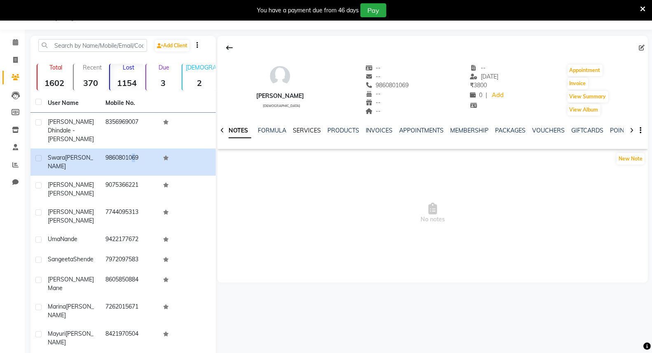
click at [297, 133] on link "SERVICES" at bounding box center [307, 130] width 28 height 7
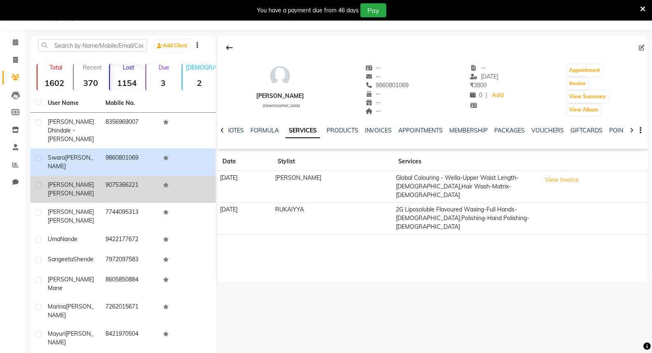
click at [102, 176] on td "9075366221" at bounding box center [129, 189] width 58 height 27
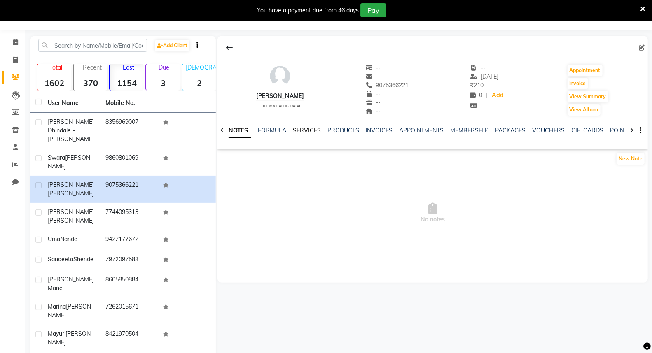
click at [303, 129] on link "SERVICES" at bounding box center [307, 130] width 28 height 7
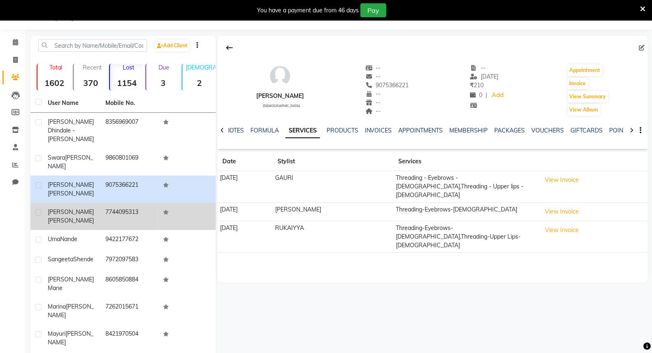
click at [72, 208] on div "[PERSON_NAME]" at bounding box center [72, 216] width 48 height 17
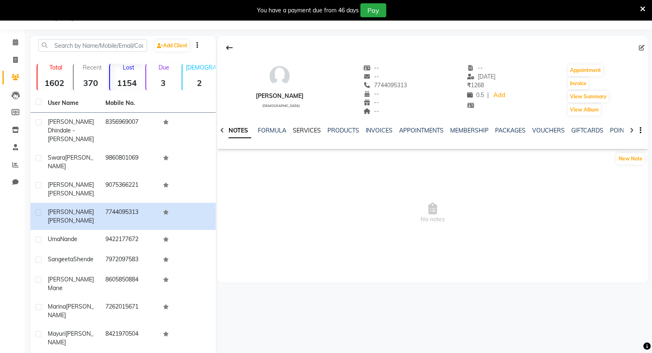
click at [310, 134] on link "SERVICES" at bounding box center [307, 130] width 28 height 7
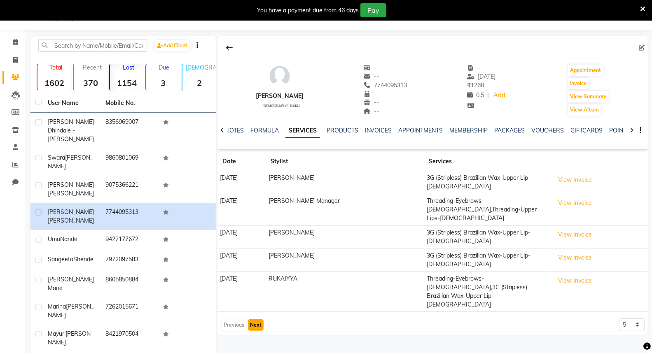
click at [259, 320] on button "Next" at bounding box center [256, 326] width 16 height 12
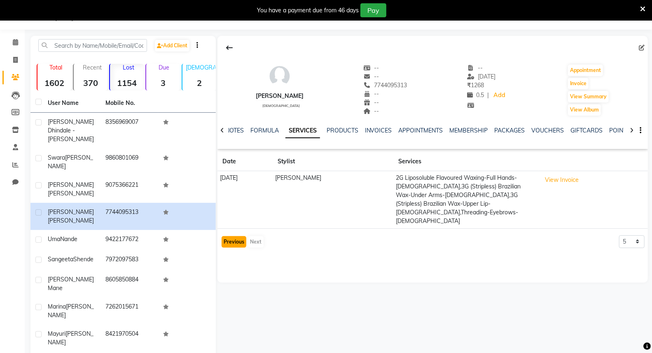
click at [227, 236] on button "Previous" at bounding box center [234, 242] width 25 height 12
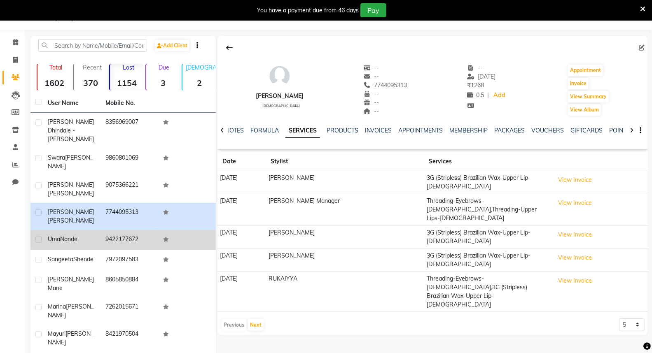
click at [177, 230] on td at bounding box center [187, 240] width 58 height 20
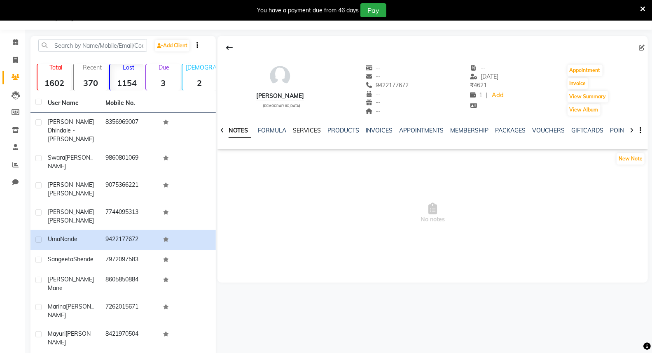
click at [315, 132] on link "SERVICES" at bounding box center [307, 130] width 28 height 7
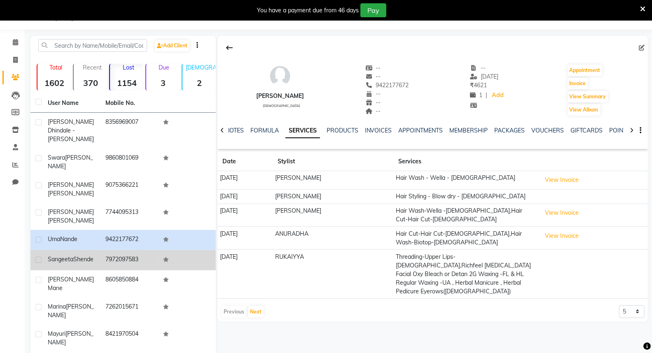
click at [138, 250] on td "7972097583" at bounding box center [129, 260] width 58 height 20
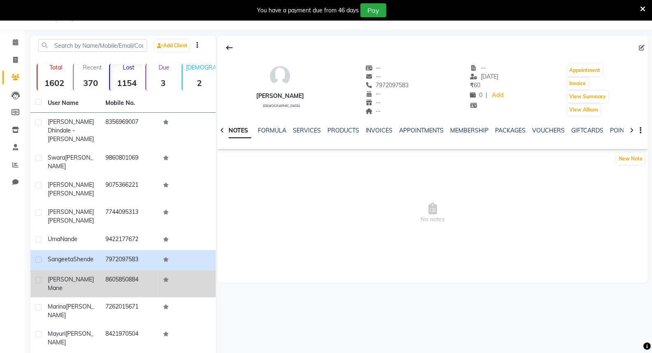
click at [71, 276] on span "[PERSON_NAME]" at bounding box center [71, 279] width 46 height 7
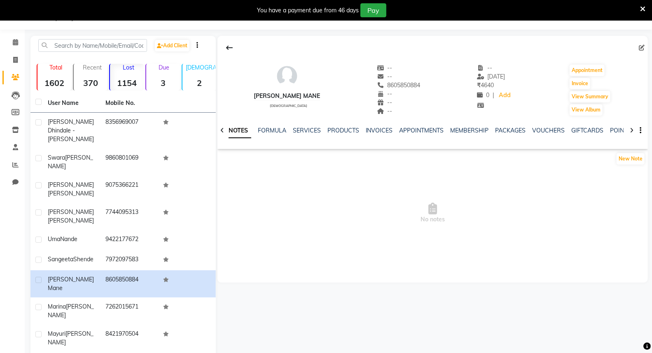
click at [299, 135] on div "NOTES FORMULA SERVICES PRODUCTS INVOICES APPOINTMENTS MEMBERSHIP PACKAGES VOUCH…" at bounding box center [423, 133] width 382 height 15
click at [303, 132] on link "SERVICES" at bounding box center [307, 130] width 28 height 7
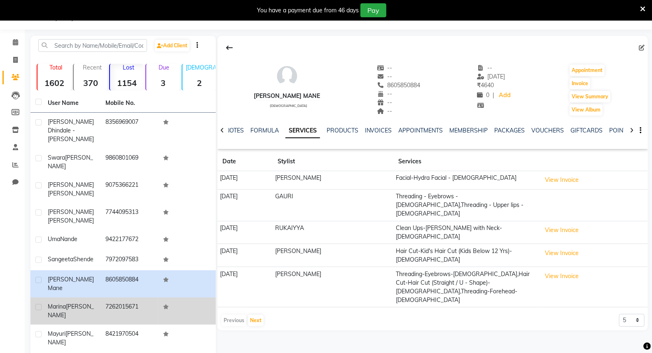
click at [126, 298] on td "7262015671" at bounding box center [129, 311] width 58 height 27
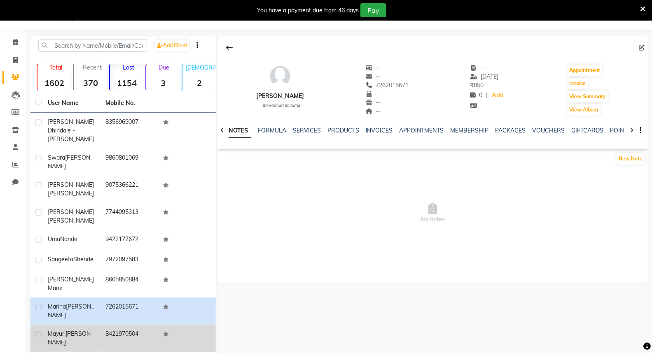
click at [89, 325] on td "[PERSON_NAME]" at bounding box center [72, 338] width 58 height 27
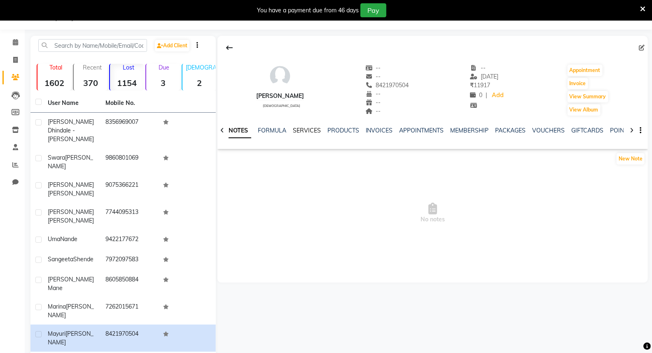
click at [310, 133] on link "SERVICES" at bounding box center [307, 130] width 28 height 7
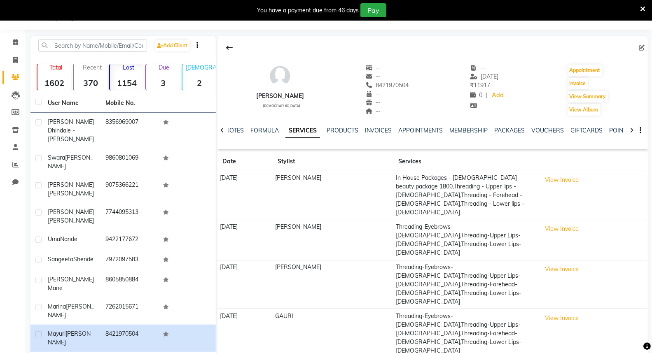
scroll to position [32, 0]
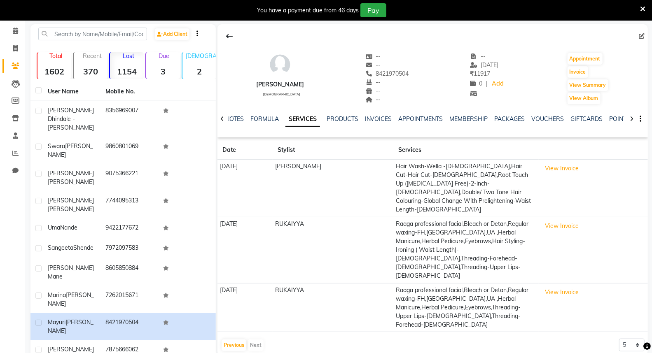
click at [249, 339] on div "Previous Next" at bounding box center [243, 345] width 44 height 13
drag, startPoint x: 267, startPoint y: 306, endPoint x: 260, endPoint y: 306, distance: 7.0
click at [266, 339] on div "Previous Next 5 10 50 100 500" at bounding box center [433, 345] width 424 height 13
click at [237, 340] on button "Previous" at bounding box center [234, 346] width 25 height 12
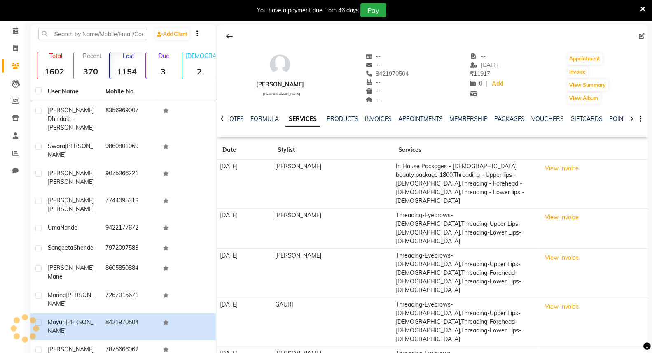
drag, startPoint x: 237, startPoint y: 326, endPoint x: 250, endPoint y: 326, distance: 13.2
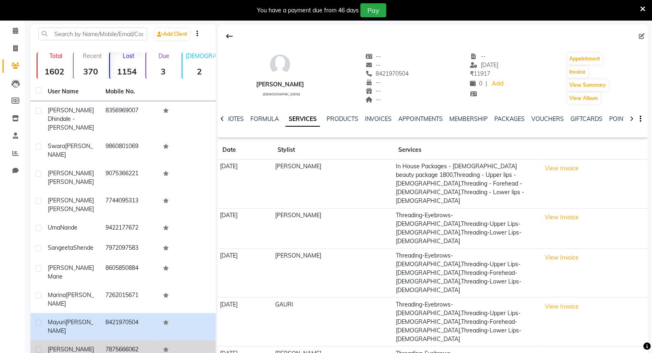
click at [84, 341] on td "[PERSON_NAME]" at bounding box center [72, 354] width 58 height 27
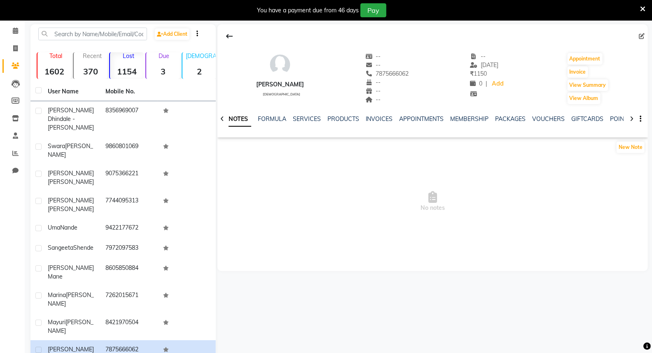
click at [305, 122] on div "SERVICES" at bounding box center [307, 119] width 28 height 9
drag, startPoint x: 307, startPoint y: 114, endPoint x: 305, endPoint y: 121, distance: 7.8
click at [307, 115] on div "NOTES FORMULA SERVICES PRODUCTS INVOICES APPOINTMENTS MEMBERSHIP PACKAGES VOUCH…" at bounding box center [432, 119] width 430 height 28
click at [305, 121] on link "SERVICES" at bounding box center [307, 118] width 28 height 7
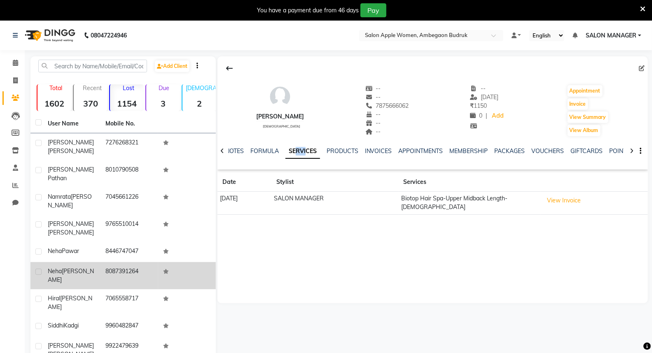
scroll to position [30, 0]
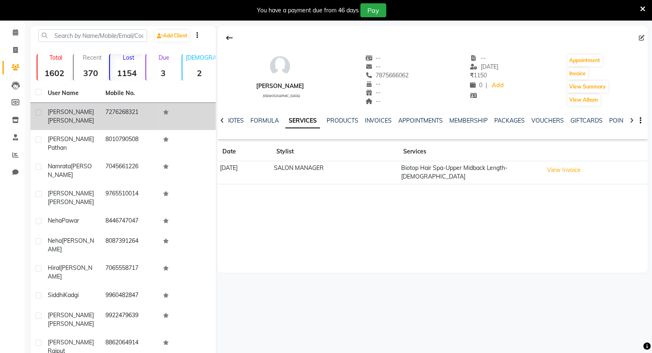
click at [42, 107] on td at bounding box center [36, 116] width 12 height 27
click at [63, 117] on span "[PERSON_NAME]" at bounding box center [71, 120] width 46 height 7
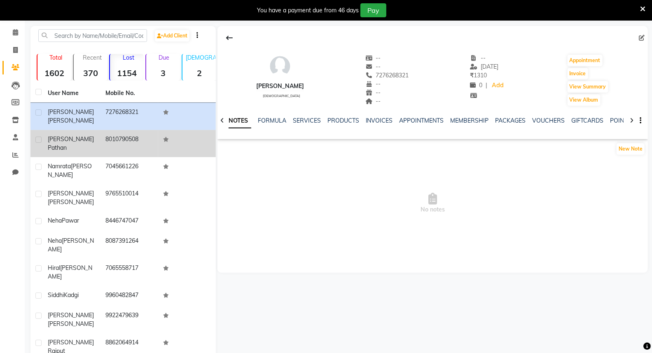
click at [93, 130] on td "[PERSON_NAME]" at bounding box center [72, 143] width 58 height 27
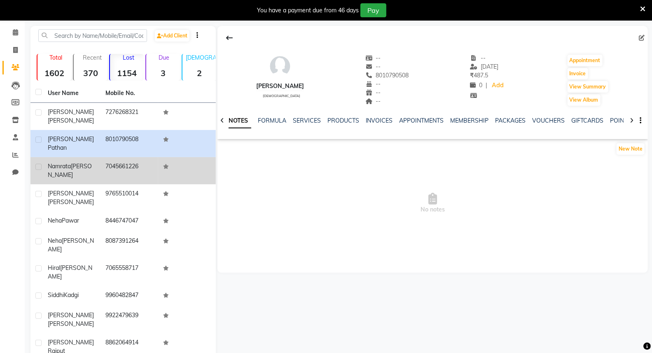
click at [93, 162] on div "[PERSON_NAME]" at bounding box center [72, 170] width 48 height 17
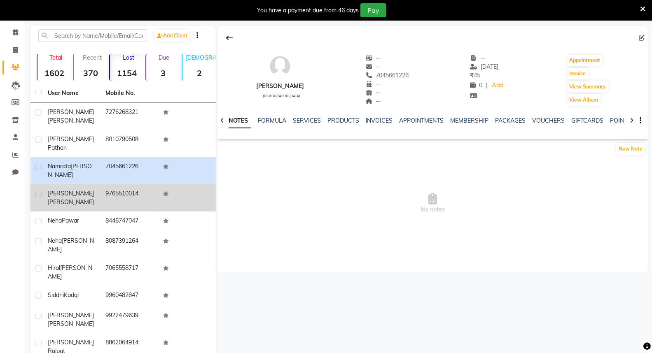
click at [80, 189] on div "[PERSON_NAME]" at bounding box center [72, 197] width 48 height 17
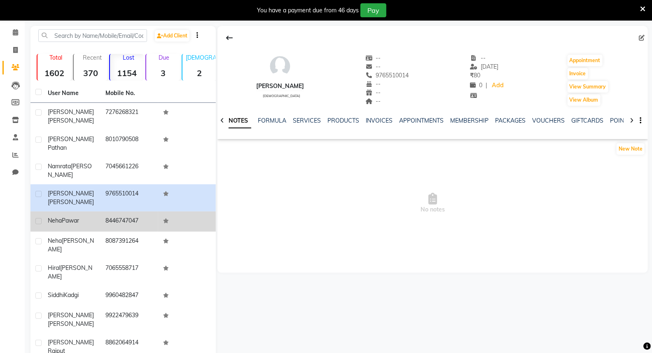
click at [73, 212] on td "[PERSON_NAME]" at bounding box center [72, 222] width 58 height 20
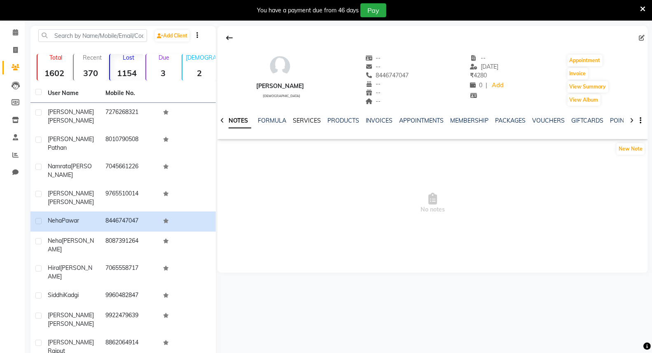
click at [314, 124] on link "SERVICES" at bounding box center [307, 120] width 28 height 7
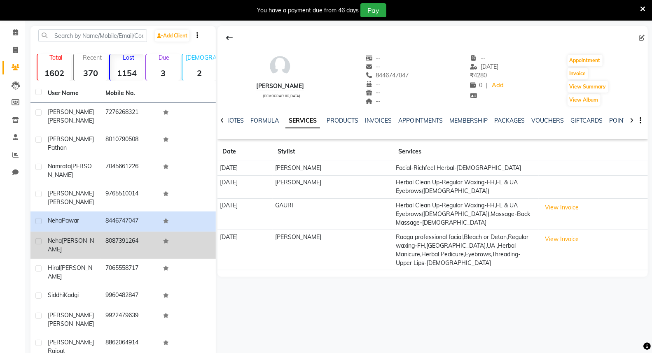
click at [149, 232] on td "8087391264" at bounding box center [129, 245] width 58 height 27
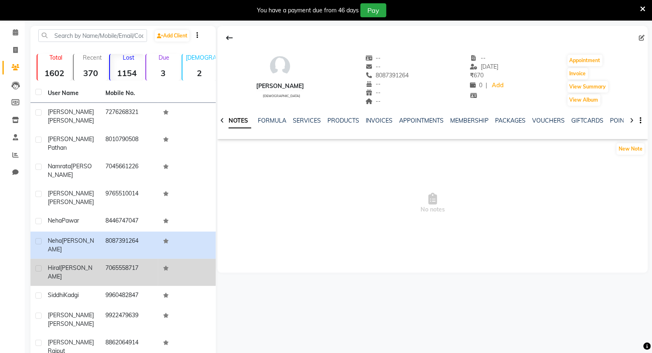
click at [139, 259] on td "7065558717" at bounding box center [129, 272] width 58 height 27
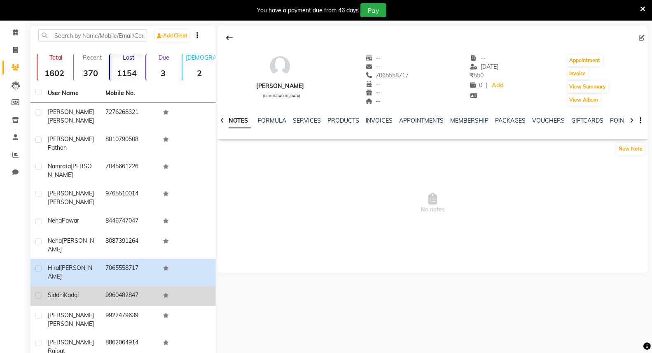
click at [135, 286] on td "9960482847" at bounding box center [129, 296] width 58 height 20
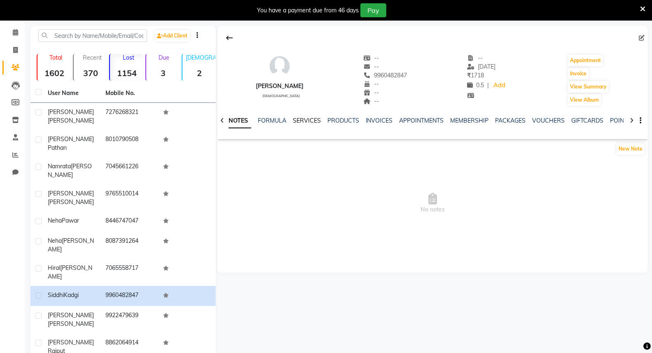
click at [310, 124] on link "SERVICES" at bounding box center [307, 120] width 28 height 7
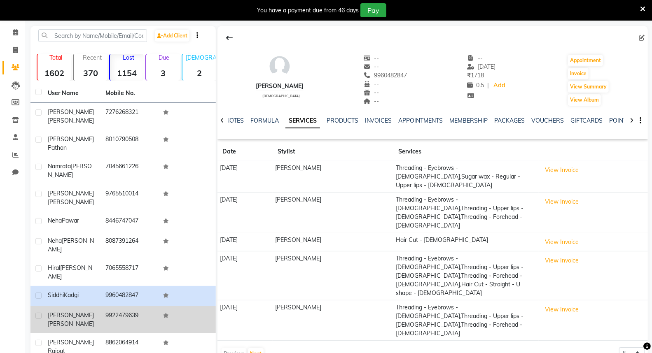
click at [138, 306] on td "9922479639" at bounding box center [129, 319] width 58 height 27
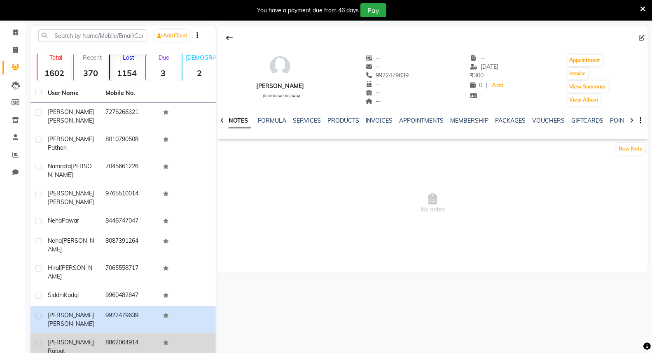
click at [133, 334] on td "8862064914" at bounding box center [129, 347] width 58 height 27
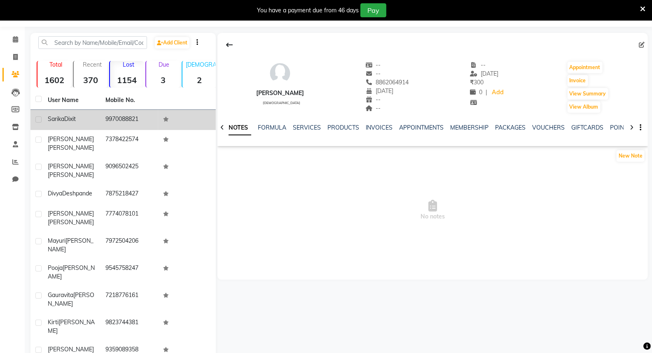
click at [100, 121] on td "9970088821" at bounding box center [129, 120] width 58 height 20
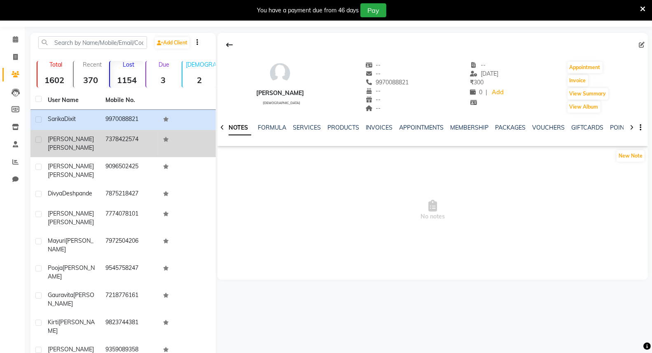
click at [100, 137] on td "7378422574" at bounding box center [129, 143] width 58 height 27
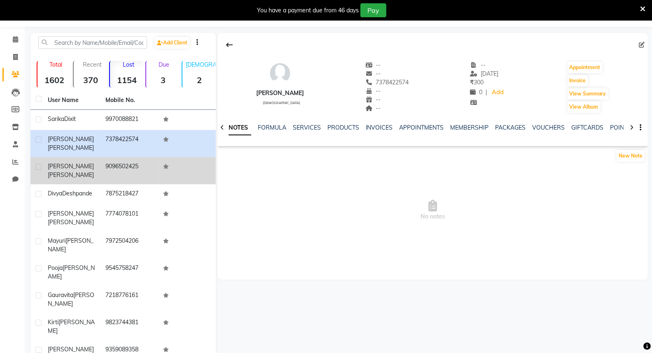
click at [103, 157] on td "9096502425" at bounding box center [129, 170] width 58 height 27
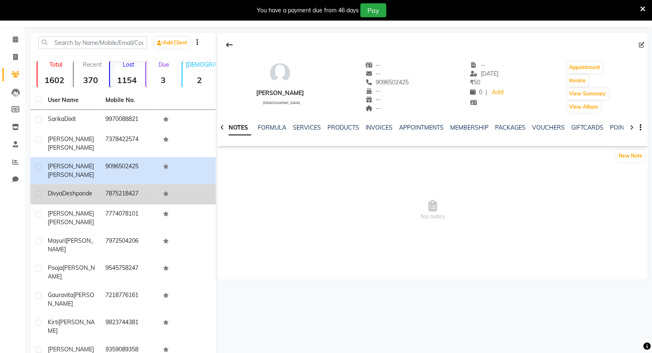
click at [104, 184] on td "7875218427" at bounding box center [129, 194] width 58 height 20
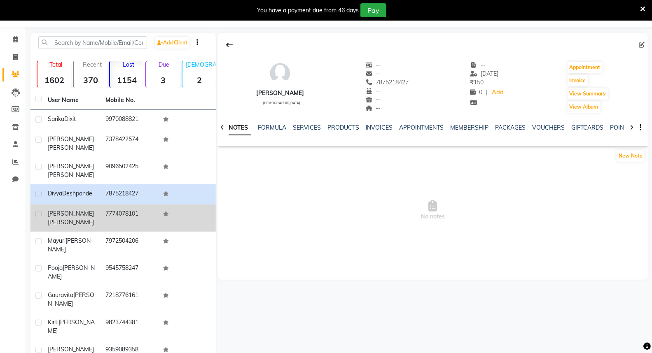
click at [98, 205] on td "[PERSON_NAME]" at bounding box center [72, 218] width 58 height 27
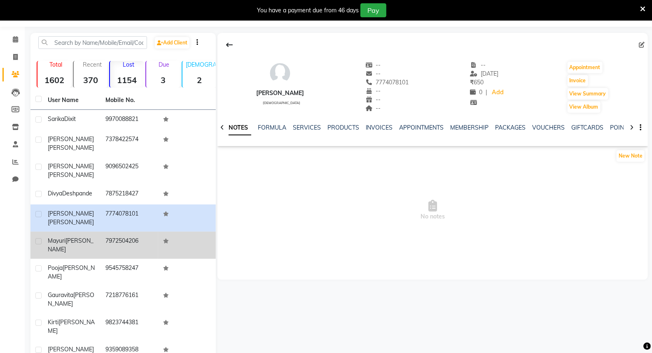
click at [94, 232] on td "[PERSON_NAME]" at bounding box center [72, 245] width 58 height 27
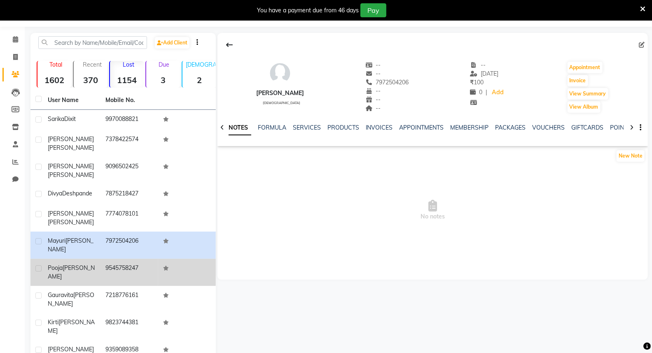
click at [94, 264] on div "[PERSON_NAME]" at bounding box center [72, 272] width 48 height 17
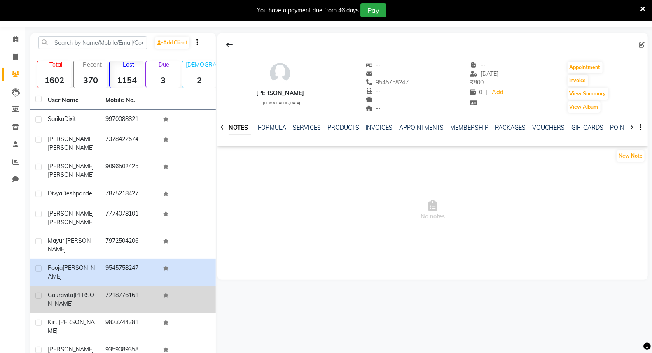
click at [97, 286] on td "Gauravita [PERSON_NAME]" at bounding box center [72, 299] width 58 height 27
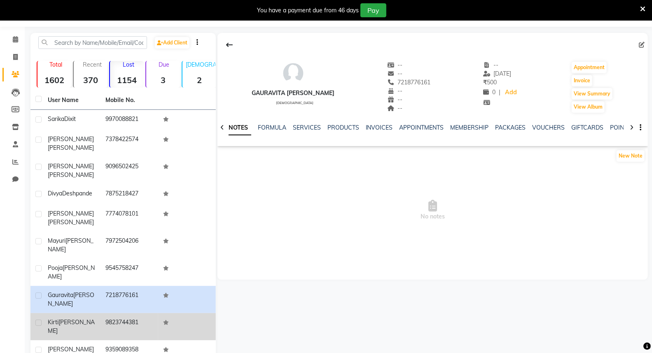
click at [94, 318] on div "[PERSON_NAME]" at bounding box center [72, 326] width 48 height 17
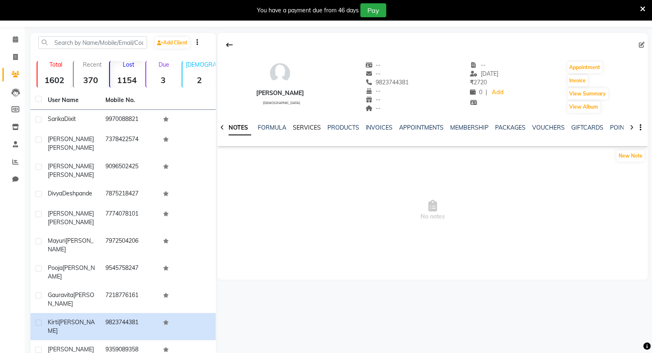
click at [294, 125] on link "SERVICES" at bounding box center [307, 127] width 28 height 7
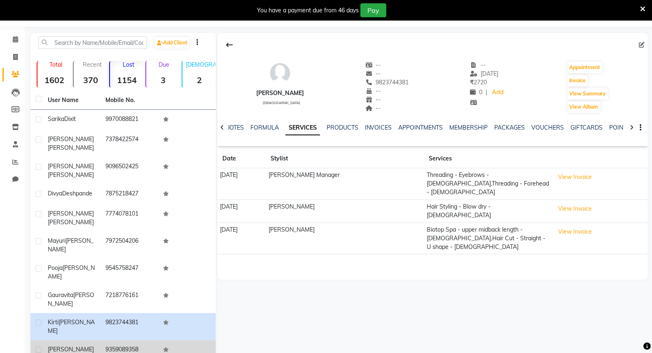
click at [85, 341] on td "[PERSON_NAME]" at bounding box center [72, 354] width 58 height 27
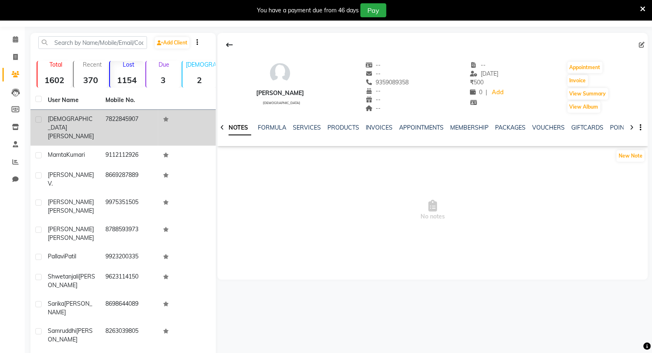
click at [117, 114] on td "7822845907" at bounding box center [129, 128] width 58 height 36
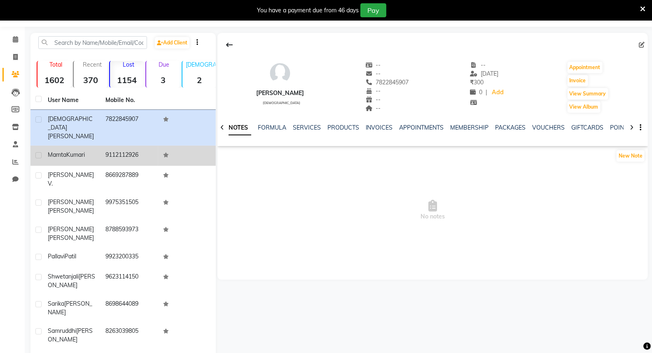
click at [112, 146] on td "9112112926" at bounding box center [129, 156] width 58 height 20
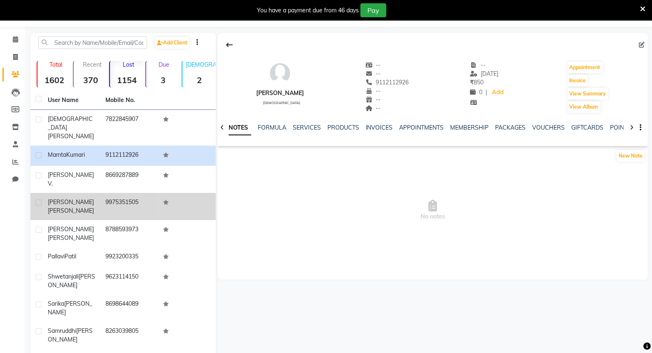
click at [100, 193] on td "9975351505" at bounding box center [129, 206] width 58 height 27
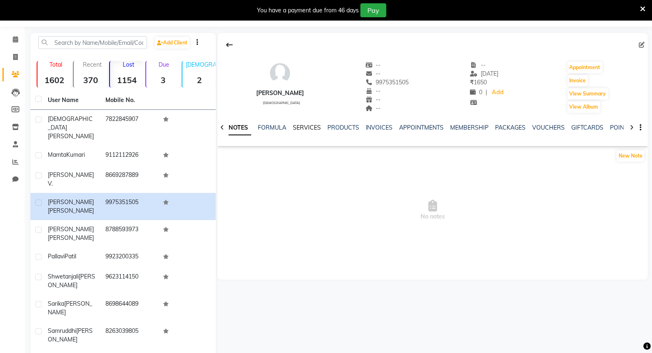
click at [301, 127] on link "SERVICES" at bounding box center [307, 127] width 28 height 7
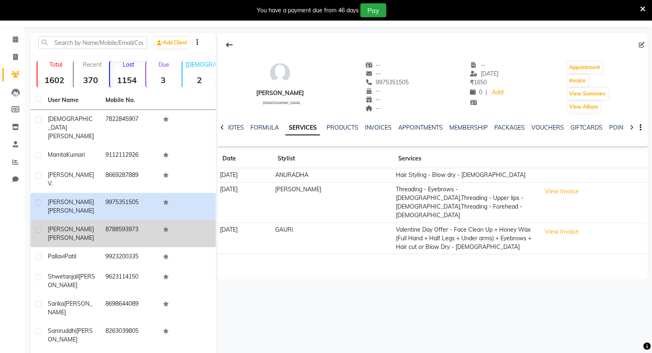
click at [47, 220] on td "[PERSON_NAME]" at bounding box center [72, 233] width 58 height 27
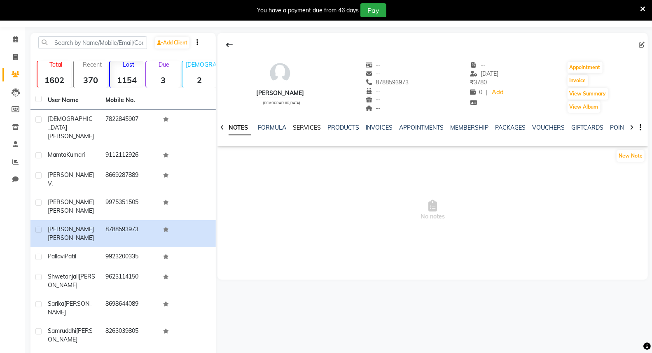
click at [305, 126] on link "SERVICES" at bounding box center [307, 127] width 28 height 7
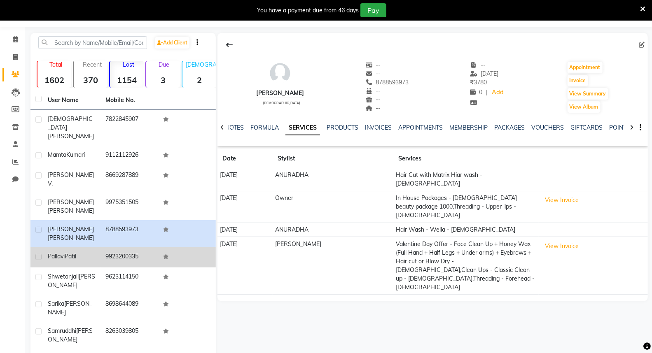
click at [37, 254] on div at bounding box center [37, 258] width 5 height 9
click at [54, 247] on td "[PERSON_NAME]" at bounding box center [72, 257] width 58 height 20
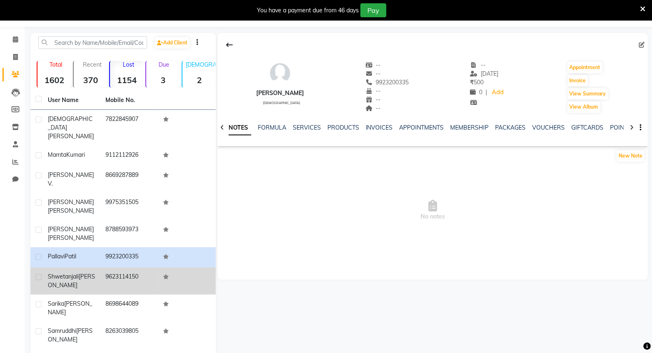
click at [54, 273] on span "Shwetanjali" at bounding box center [63, 276] width 31 height 7
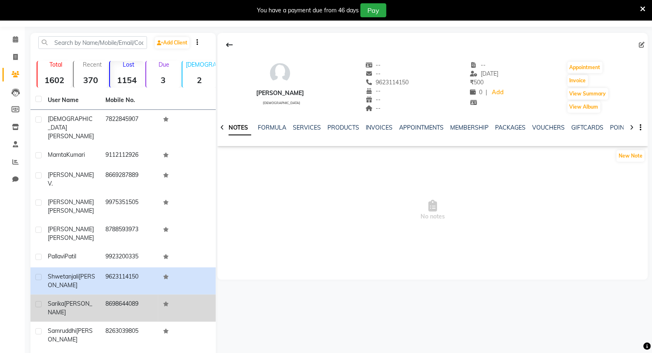
click at [51, 300] on span "Sarika" at bounding box center [56, 303] width 16 height 7
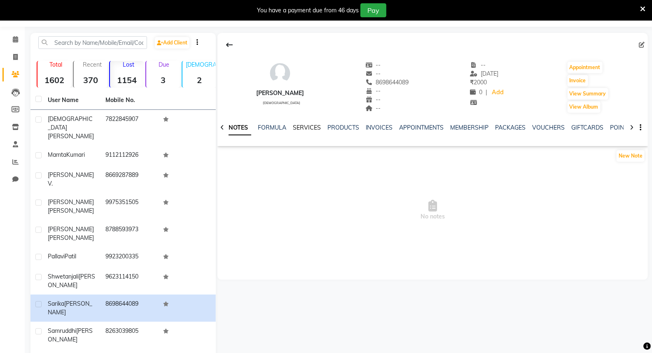
click at [308, 128] on link "SERVICES" at bounding box center [307, 127] width 28 height 7
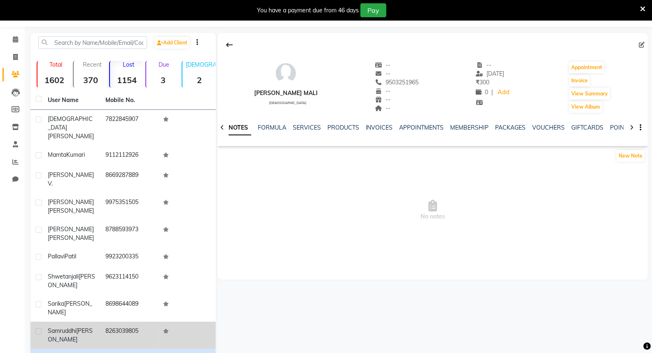
click at [75, 327] on span "[PERSON_NAME]" at bounding box center [70, 335] width 45 height 16
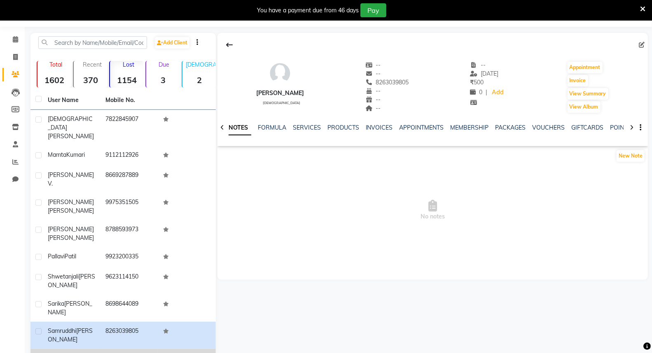
click at [58, 353] on span "[PERSON_NAME]" at bounding box center [71, 357] width 46 height 7
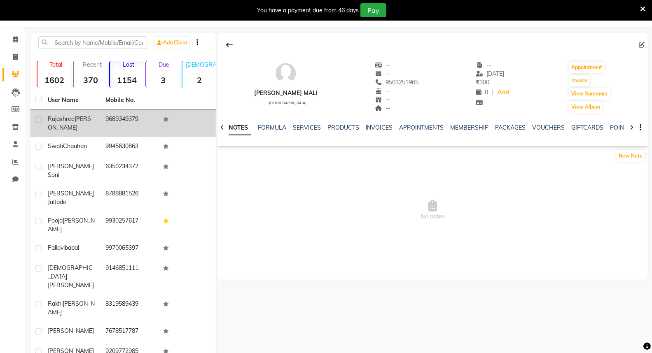
click at [79, 133] on td "[PERSON_NAME]" at bounding box center [72, 123] width 58 height 27
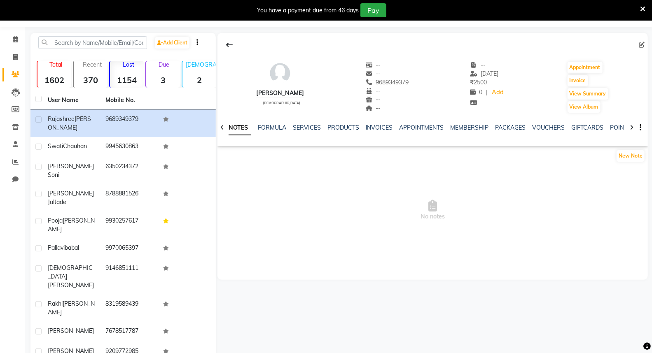
click at [315, 133] on div "NOTES FORMULA SERVICES PRODUCTS INVOICES APPOINTMENTS MEMBERSHIP PACKAGES VOUCH…" at bounding box center [423, 131] width 382 height 15
click at [316, 128] on link "SERVICES" at bounding box center [307, 127] width 28 height 7
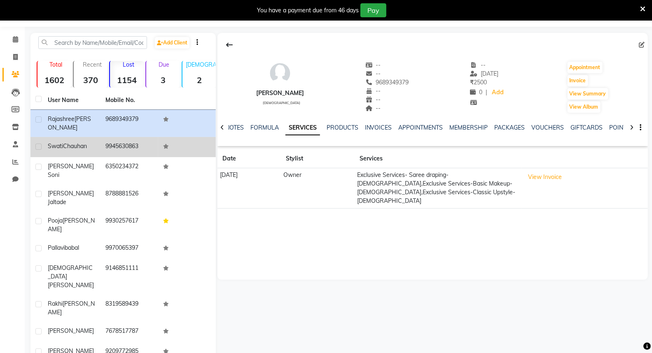
click at [72, 150] on div "[PERSON_NAME]" at bounding box center [72, 146] width 48 height 9
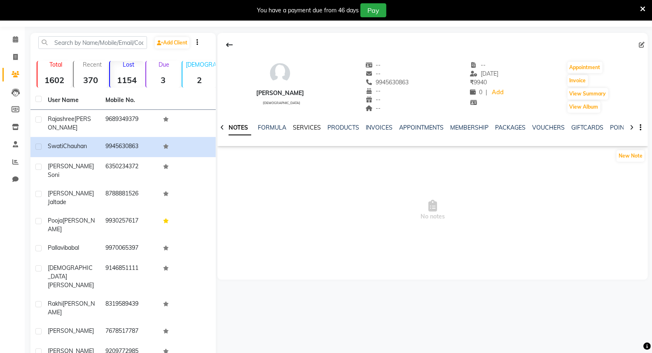
click at [304, 124] on link "SERVICES" at bounding box center [307, 127] width 28 height 7
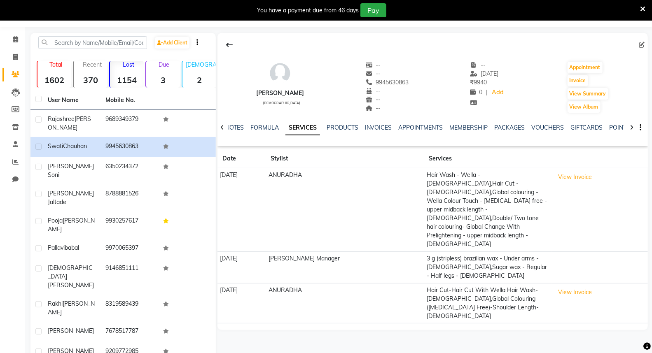
click at [221, 338] on div "[PERSON_NAME] [DEMOGRAPHIC_DATA] -- -- 9945630863 -- -- -- -- [DATE] ₹ 9940 0 |…" at bounding box center [432, 209] width 432 height 352
click at [221, 335] on div "[PERSON_NAME] [DEMOGRAPHIC_DATA] -- -- 9945630863 -- -- -- -- [DATE] ₹ 9940 0 |…" at bounding box center [432, 209] width 432 height 352
click at [233, 332] on div "[PERSON_NAME] [DEMOGRAPHIC_DATA] -- -- 9945630863 -- -- -- -- [DATE] ₹ 9940 0 |…" at bounding box center [432, 209] width 432 height 352
click at [273, 316] on div "[PERSON_NAME] [DEMOGRAPHIC_DATA] -- -- 9945630863 -- -- -- -- [DATE] ₹ 9940 0 |…" at bounding box center [432, 209] width 432 height 352
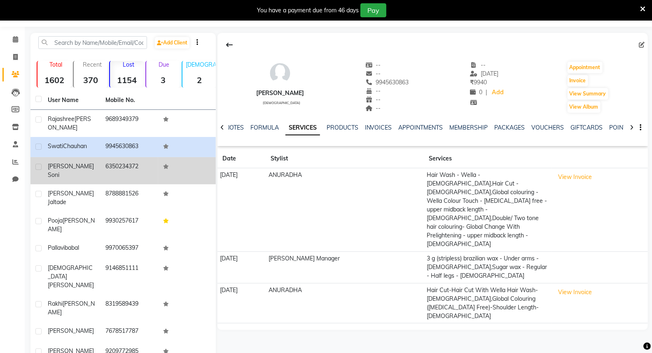
click at [139, 170] on td "6350234372" at bounding box center [129, 170] width 58 height 27
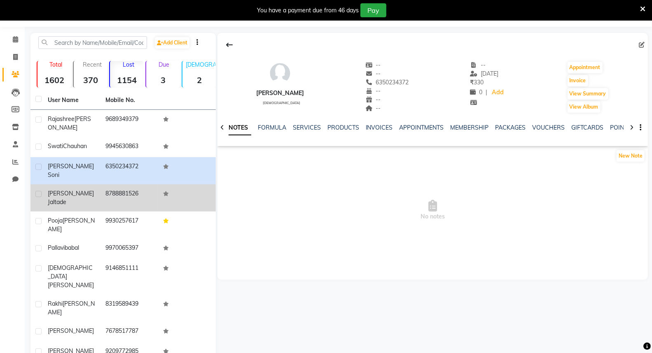
click at [134, 184] on td "8788881526" at bounding box center [129, 197] width 58 height 27
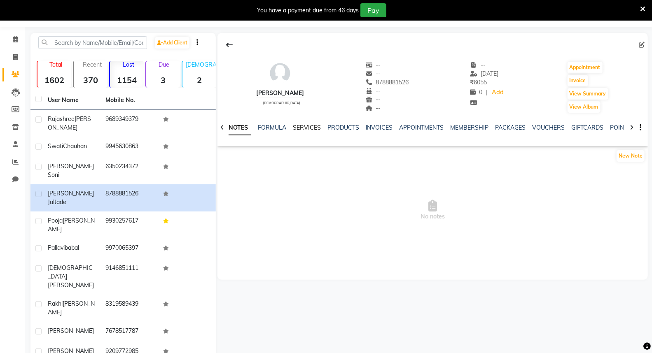
click at [315, 128] on link "SERVICES" at bounding box center [307, 127] width 28 height 7
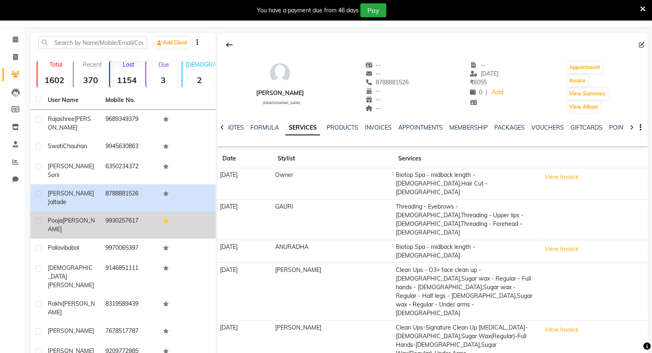
click at [122, 212] on td "9930257617" at bounding box center [129, 225] width 58 height 27
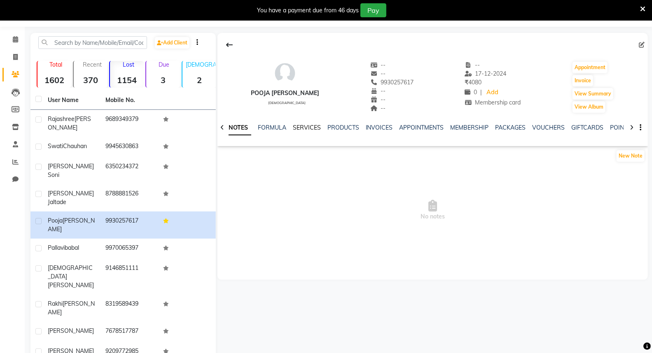
click at [308, 128] on link "SERVICES" at bounding box center [307, 127] width 28 height 7
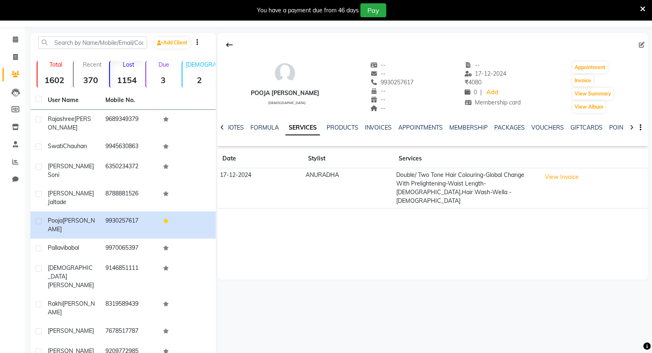
click at [476, 106] on div "Membership card" at bounding box center [492, 102] width 56 height 9
click at [472, 122] on div "NOTES FORMULA SERVICES PRODUCTS INVOICES APPOINTMENTS MEMBERSHIP PACKAGES VOUCH…" at bounding box center [432, 128] width 430 height 28
drag, startPoint x: 472, startPoint y: 122, endPoint x: 471, endPoint y: 129, distance: 7.1
click at [471, 129] on div "NOTES FORMULA SERVICES PRODUCTS INVOICES APPOINTMENTS MEMBERSHIP PACKAGES VOUCH…" at bounding box center [432, 128] width 430 height 28
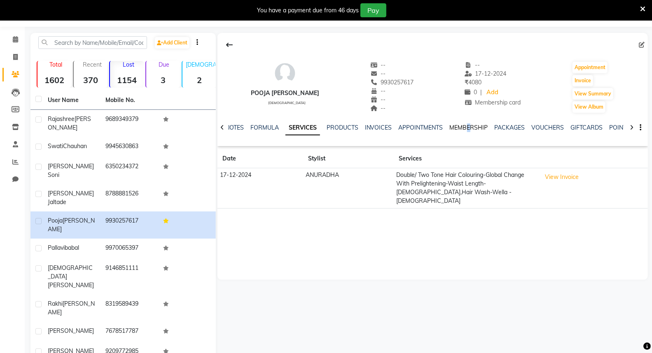
click at [471, 129] on link "MEMBERSHIP" at bounding box center [469, 127] width 38 height 7
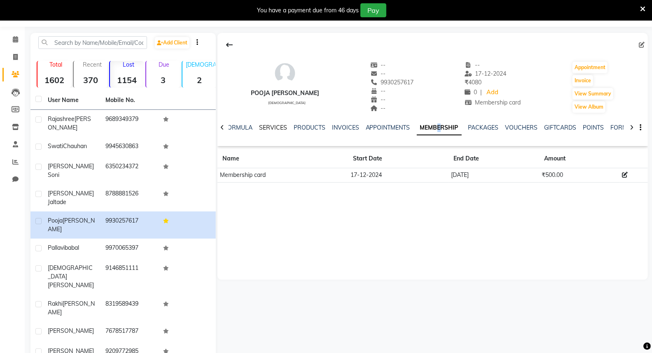
click at [279, 130] on link "SERVICES" at bounding box center [273, 127] width 28 height 7
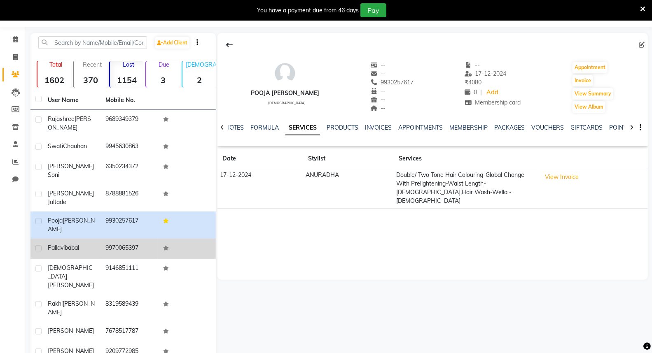
click at [46, 239] on td "[PERSON_NAME]" at bounding box center [72, 249] width 58 height 20
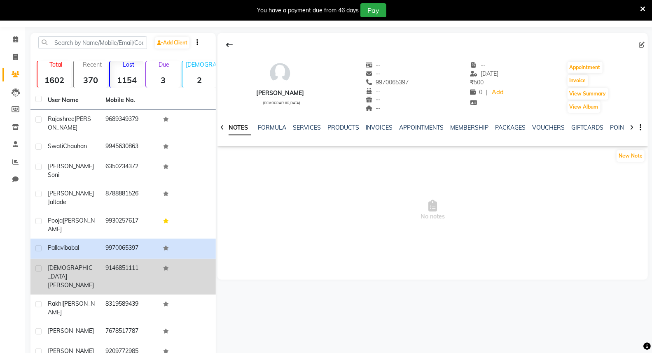
click at [44, 259] on td "[DEMOGRAPHIC_DATA][PERSON_NAME]" at bounding box center [72, 277] width 58 height 36
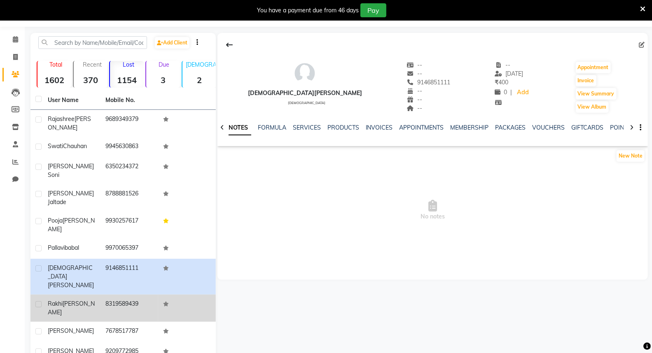
click at [43, 295] on td "[PERSON_NAME]" at bounding box center [72, 308] width 58 height 27
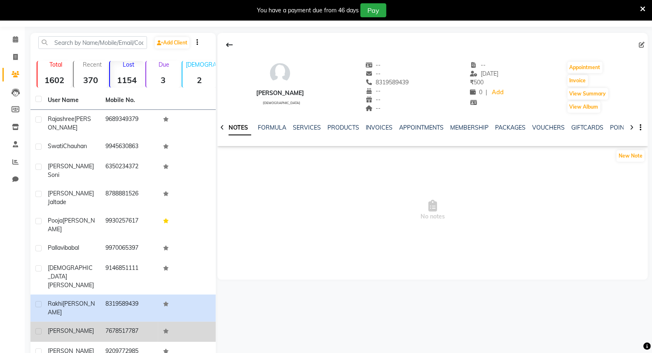
click at [40, 322] on td at bounding box center [36, 332] width 12 height 20
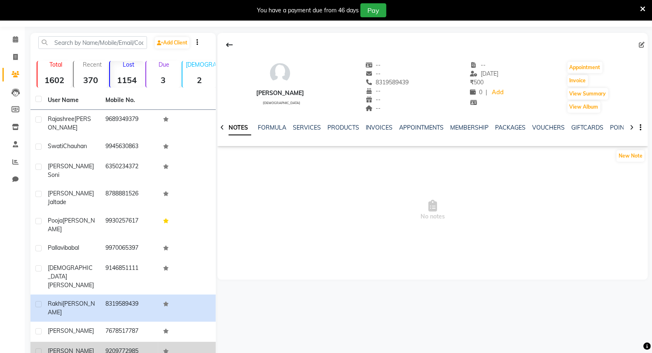
click at [119, 342] on td "9209772985" at bounding box center [129, 352] width 58 height 20
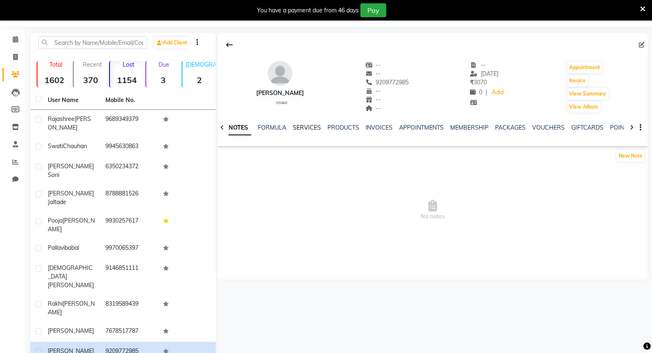
click at [314, 128] on link "SERVICES" at bounding box center [307, 127] width 28 height 7
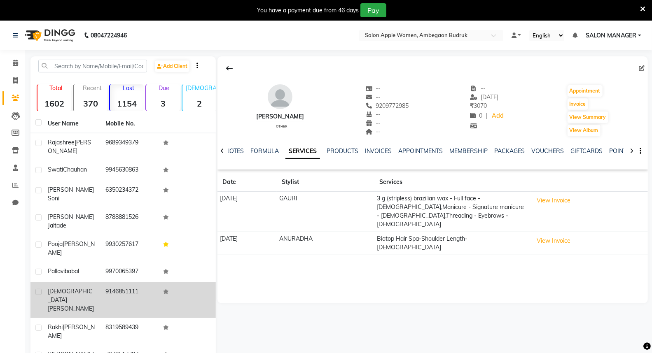
scroll to position [23, 0]
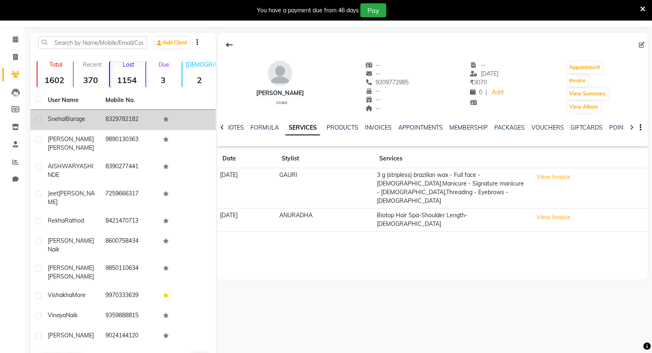
click at [119, 120] on td "8329782182" at bounding box center [129, 120] width 58 height 20
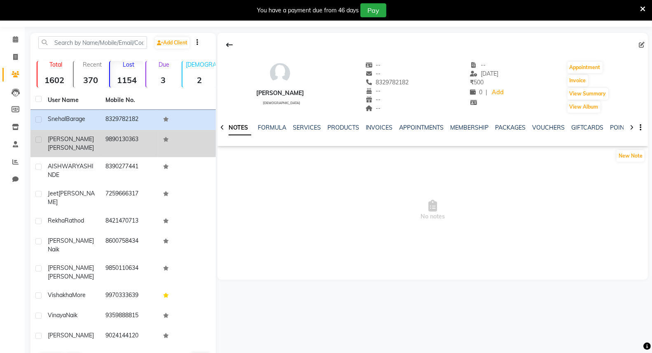
click at [82, 144] on span "[PERSON_NAME]" at bounding box center [71, 147] width 46 height 7
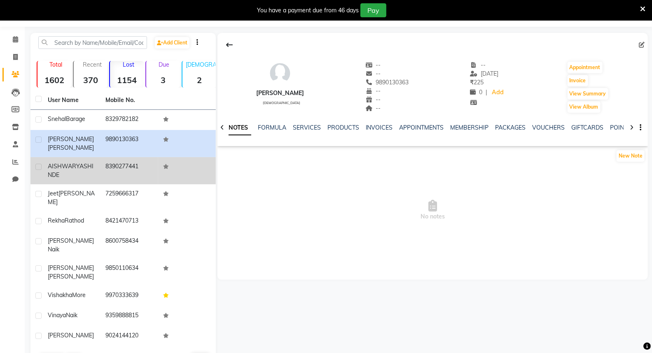
click at [84, 162] on div "[PERSON_NAME]" at bounding box center [72, 170] width 48 height 17
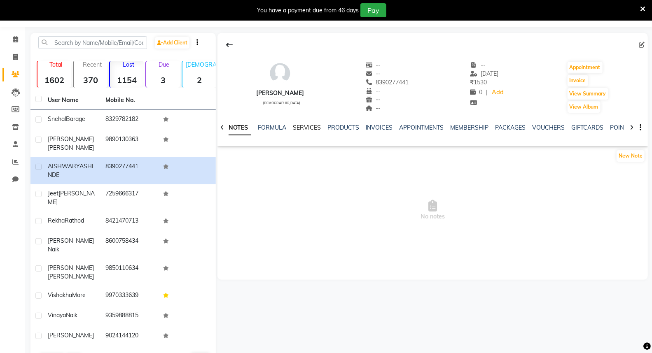
click at [302, 129] on link "SERVICES" at bounding box center [307, 127] width 28 height 7
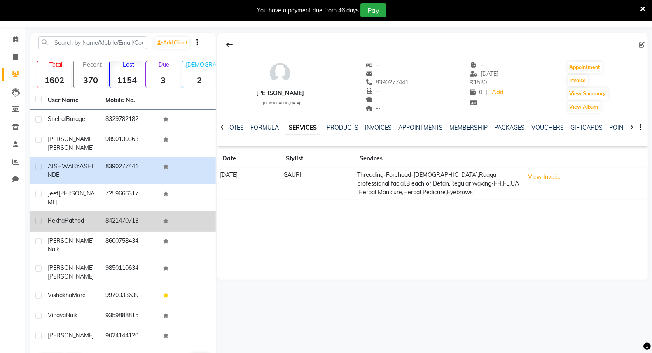
click at [96, 212] on td "[PERSON_NAME]" at bounding box center [72, 222] width 58 height 20
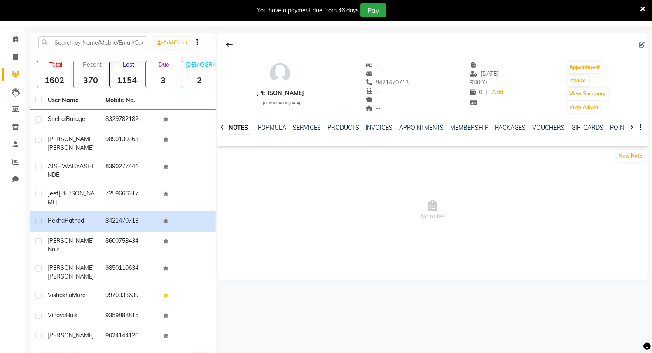
click at [297, 131] on div "SERVICES" at bounding box center [307, 128] width 28 height 9
click at [306, 130] on link "SERVICES" at bounding box center [307, 127] width 28 height 7
